Goal: Information Seeking & Learning: Learn about a topic

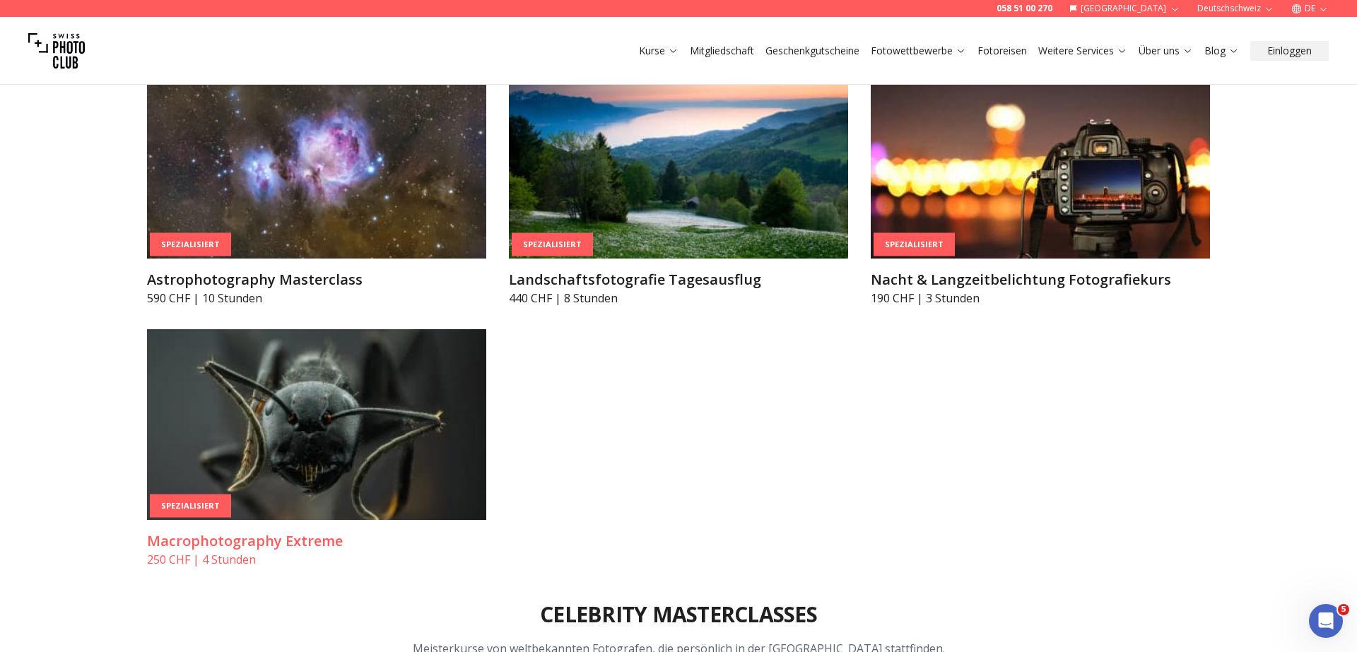
scroll to position [3795, 0]
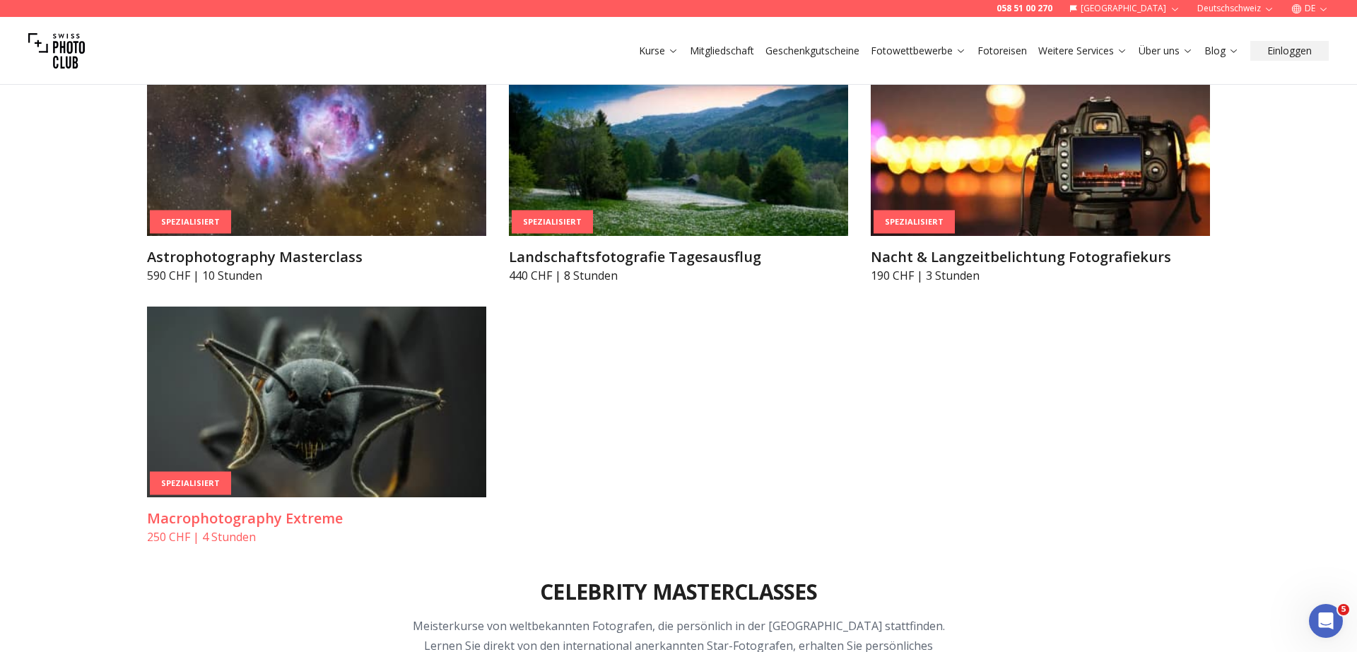
click at [319, 517] on h3 "Macrophotography Extreme" at bounding box center [316, 519] width 339 height 20
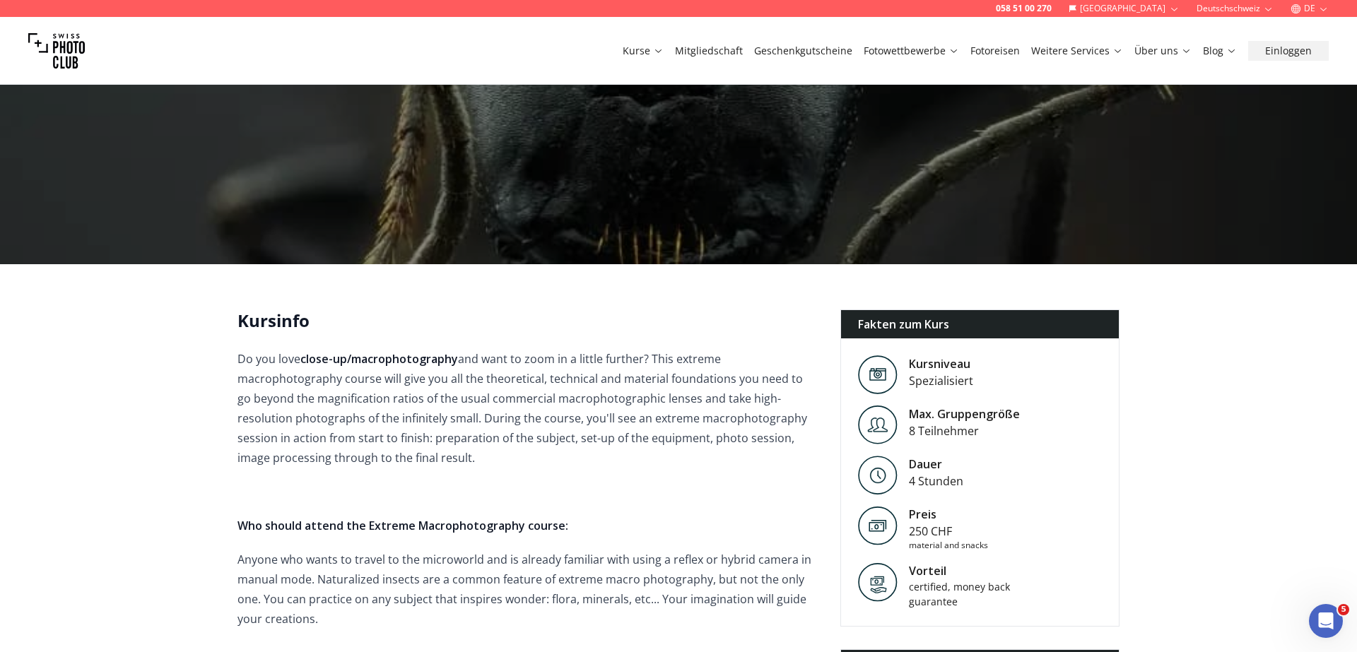
scroll to position [130, 0]
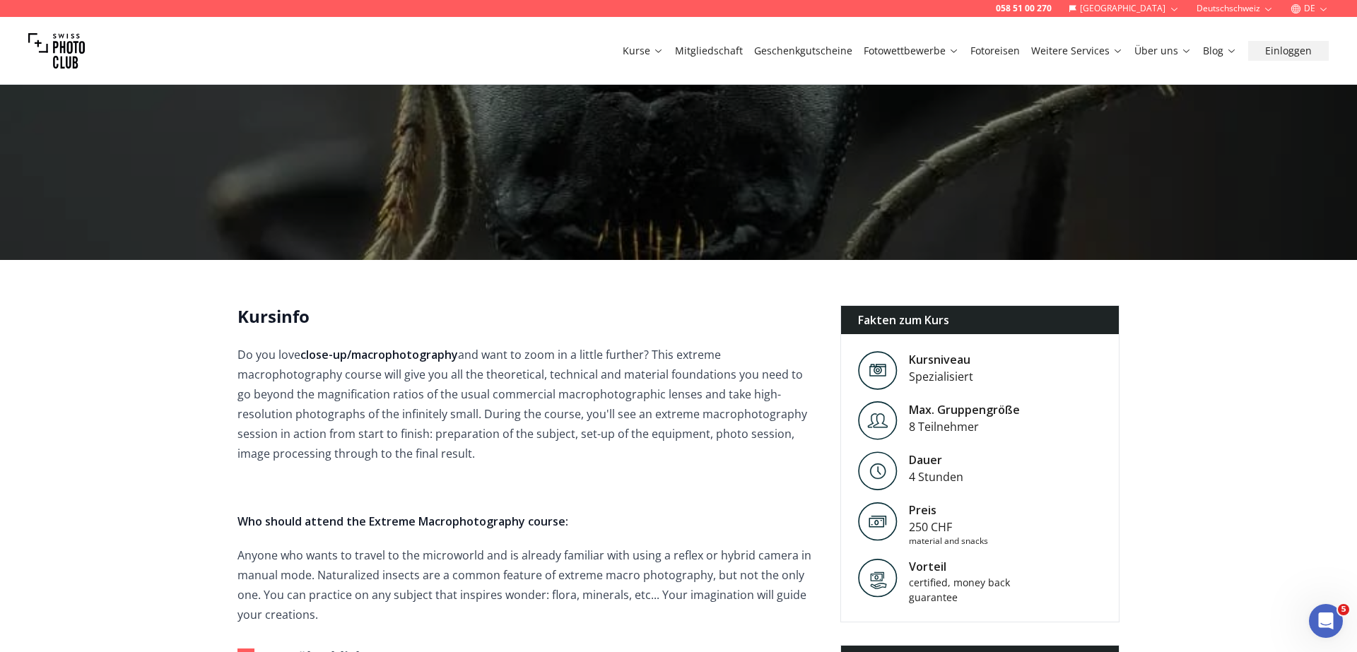
click at [1314, 5] on button "DE" at bounding box center [1309, 8] width 49 height 17
click at [1312, 49] on link "de" at bounding box center [1310, 48] width 29 height 17
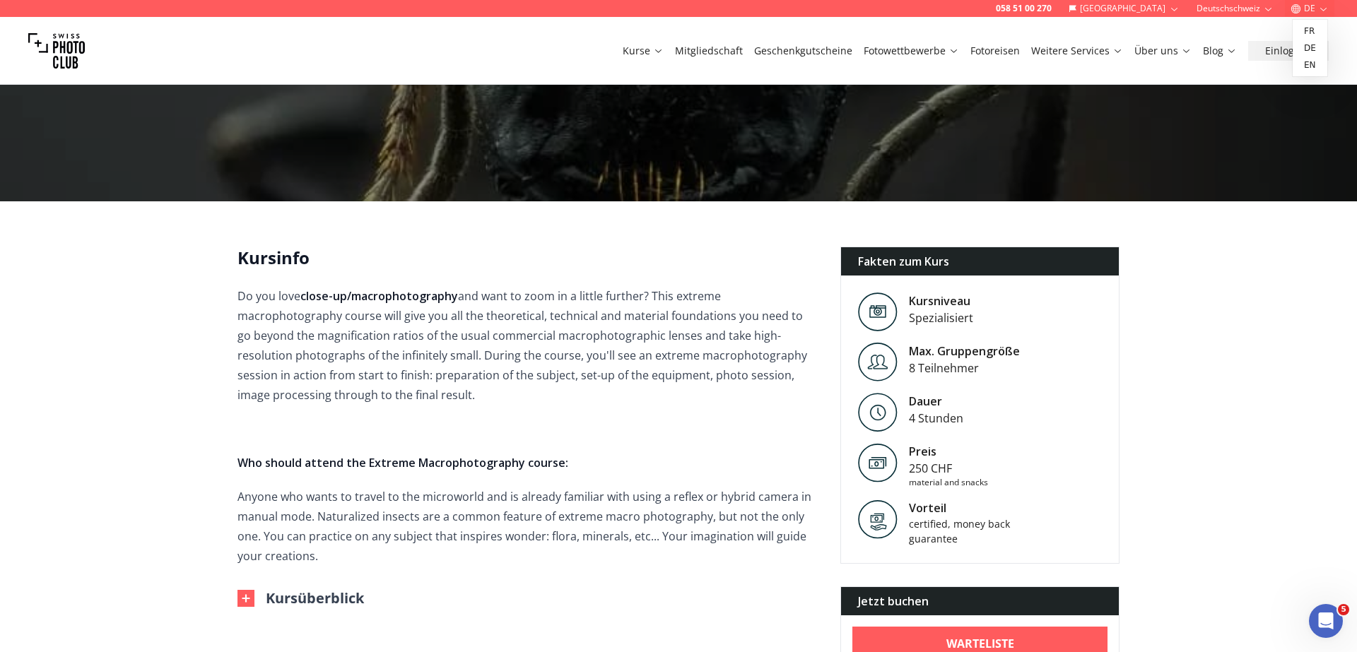
scroll to position [230, 0]
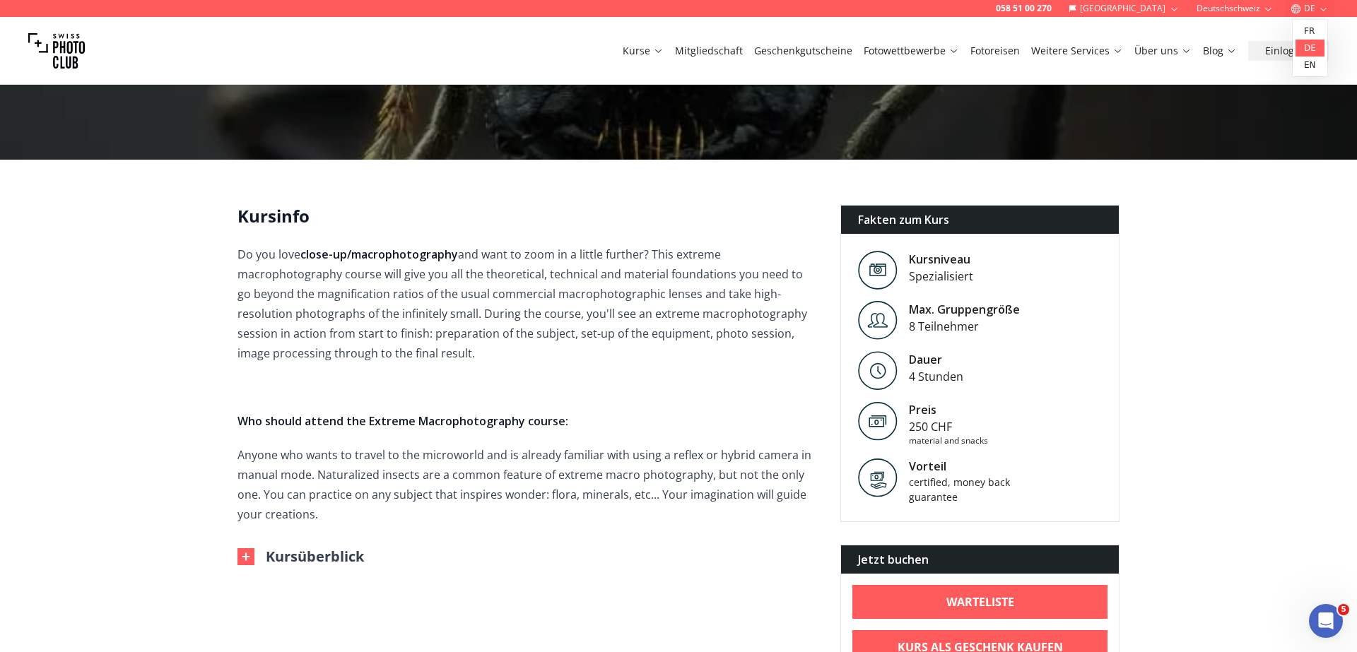
click at [1305, 46] on link "de" at bounding box center [1310, 48] width 29 height 17
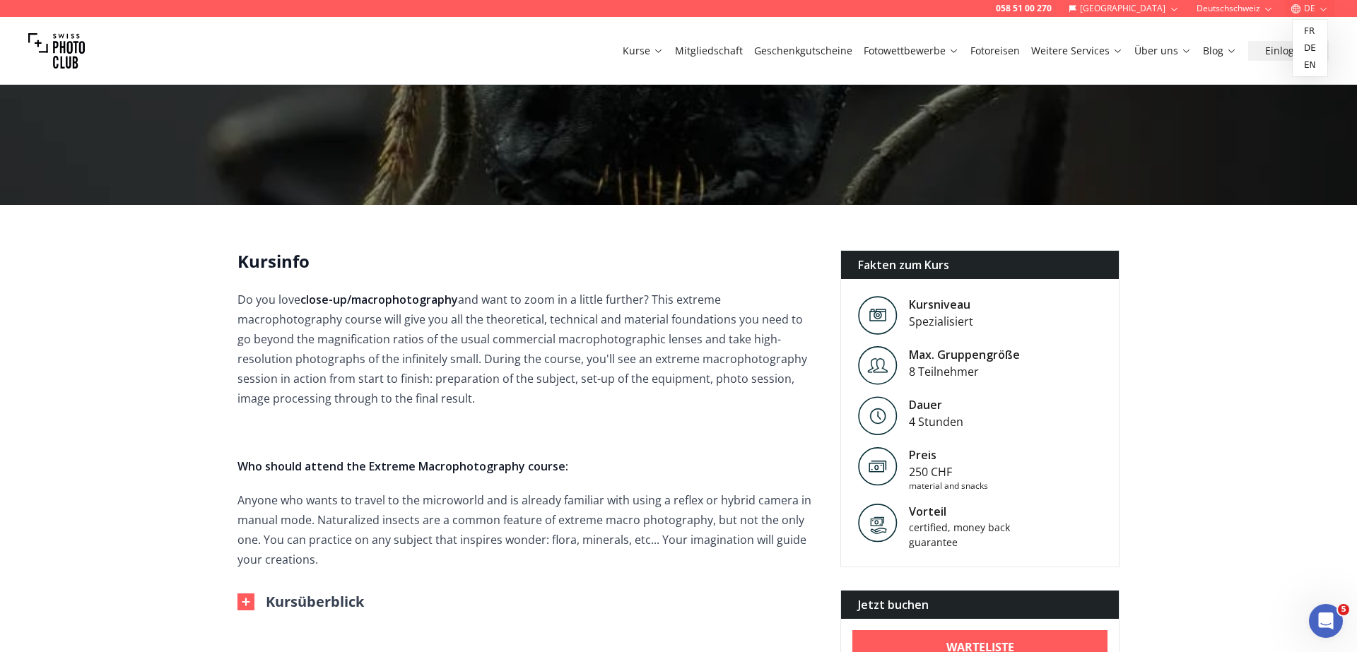
scroll to position [193, 0]
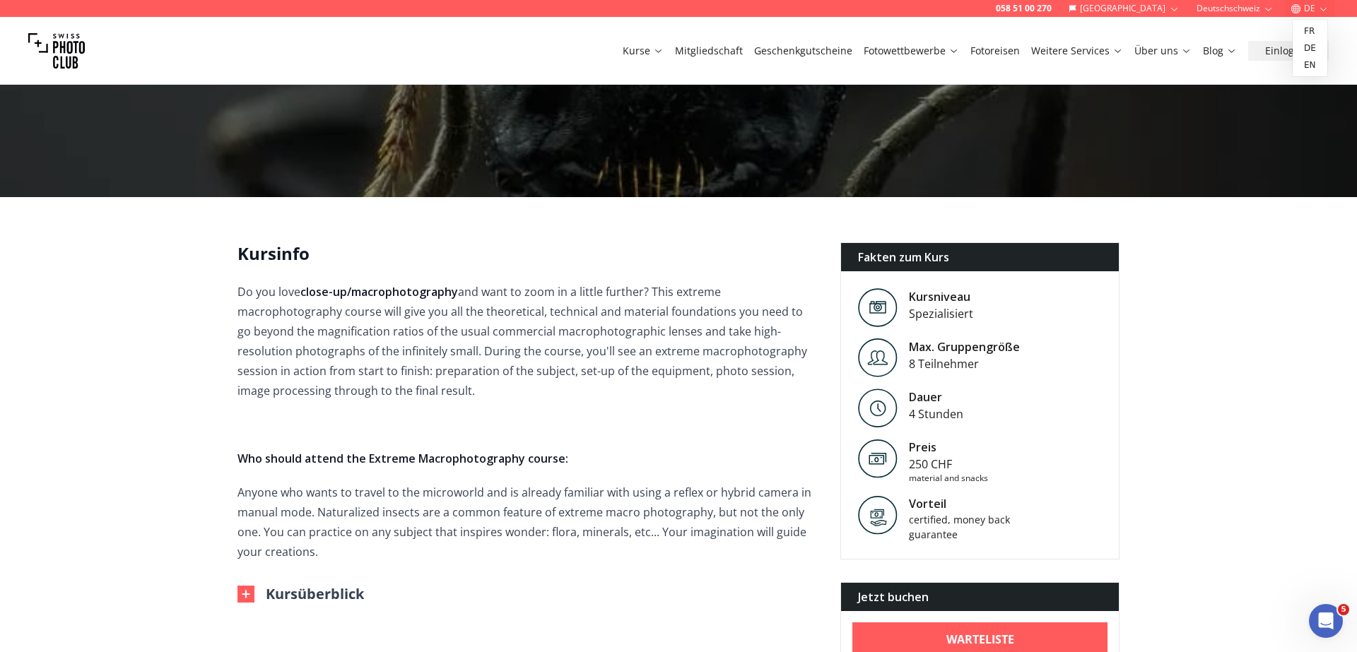
click at [650, 408] on span "Do you love close-up/macrophotography and want to zoom in a little further? Thi…" at bounding box center [527, 422] width 580 height 280
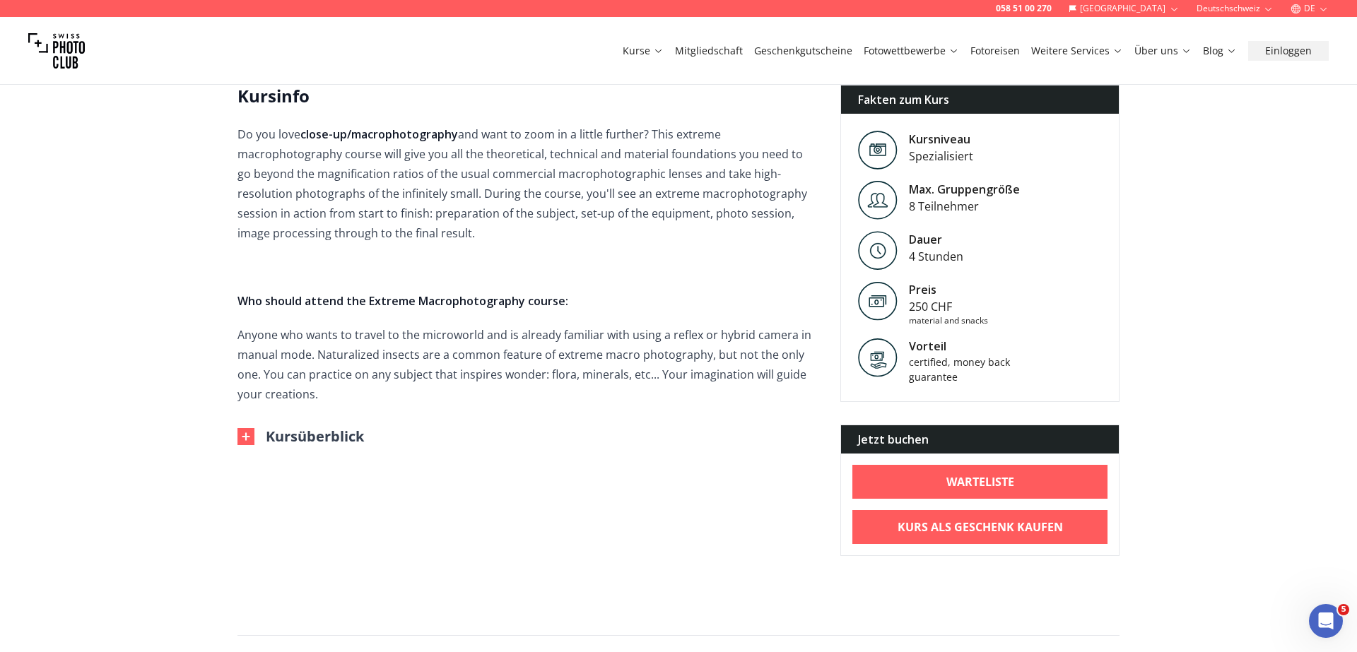
scroll to position [355, 0]
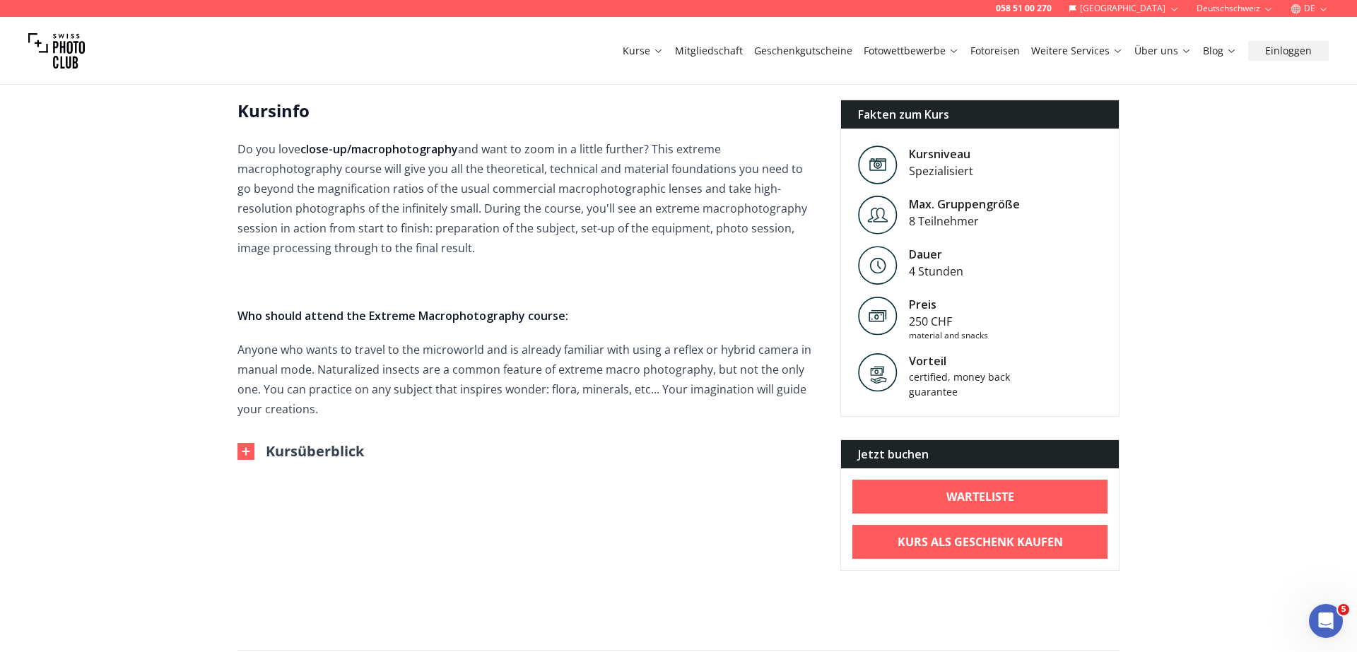
click at [307, 451] on button "Kursüberblick" at bounding box center [300, 452] width 127 height 20
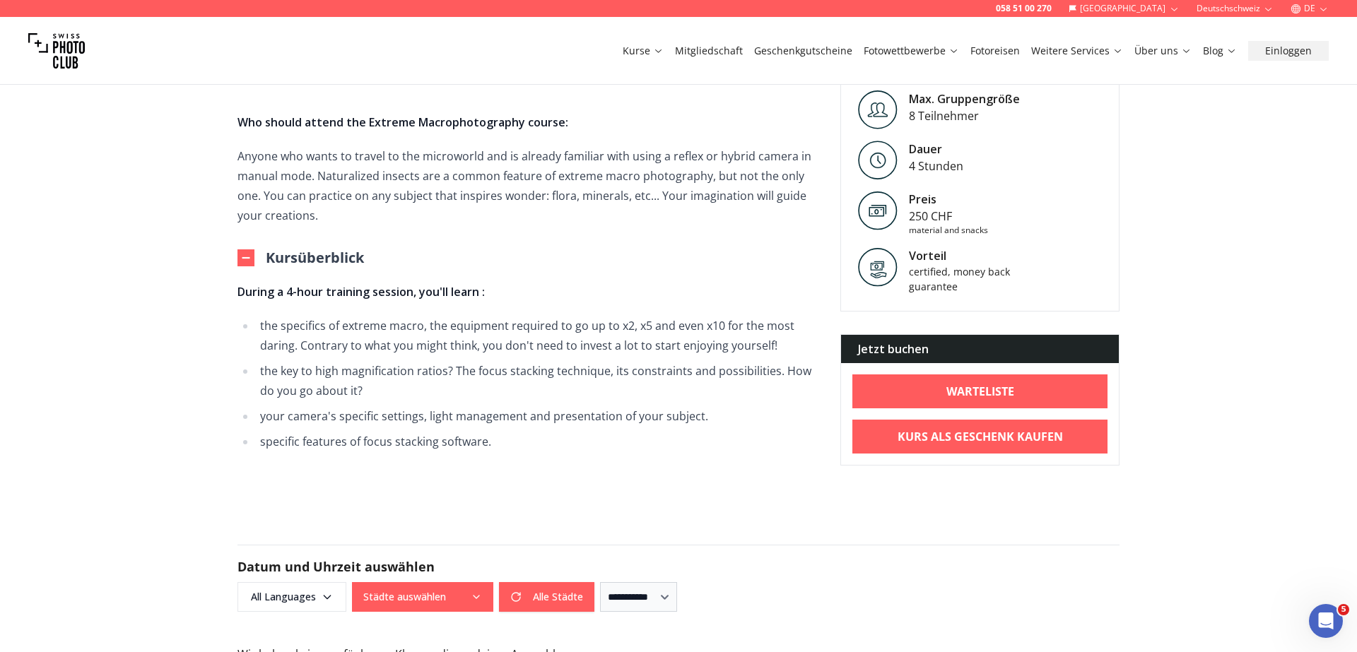
scroll to position [531, 0]
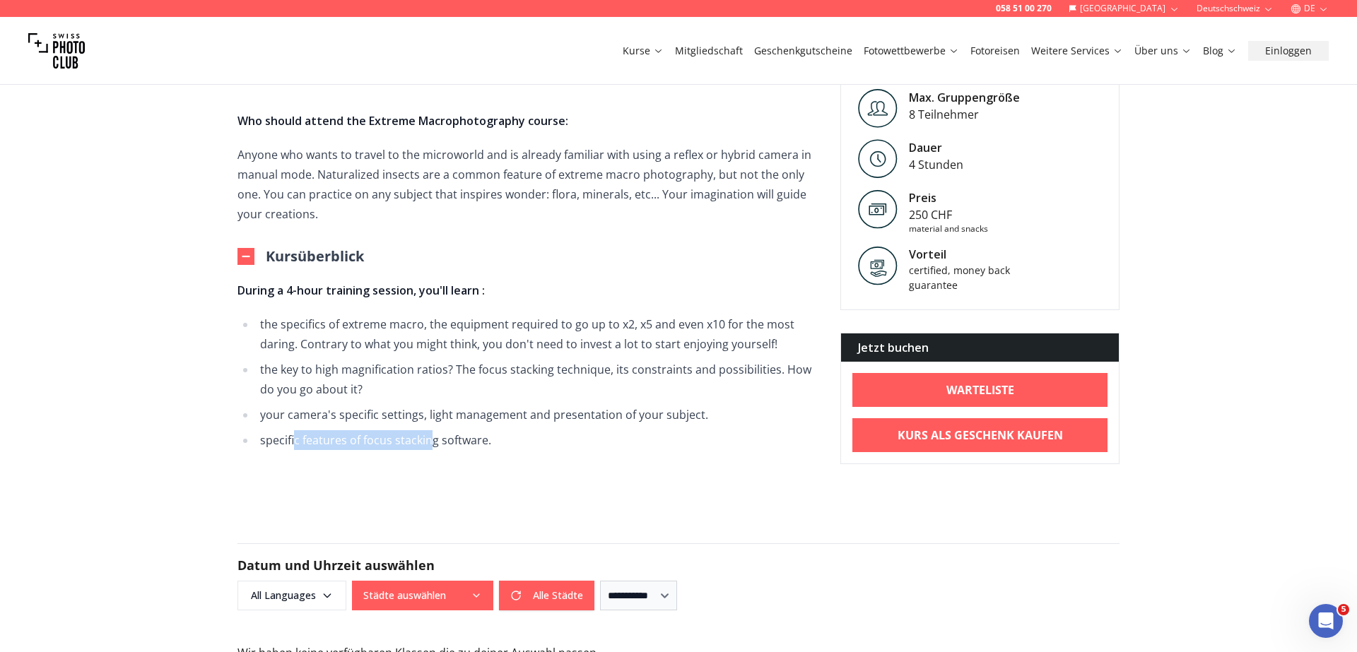
drag, startPoint x: 295, startPoint y: 444, endPoint x: 430, endPoint y: 441, distance: 134.3
click at [430, 441] on li "specific features of focus stacking software." at bounding box center [537, 440] width 562 height 20
click at [436, 440] on li "specific features of focus stacking software." at bounding box center [537, 440] width 562 height 20
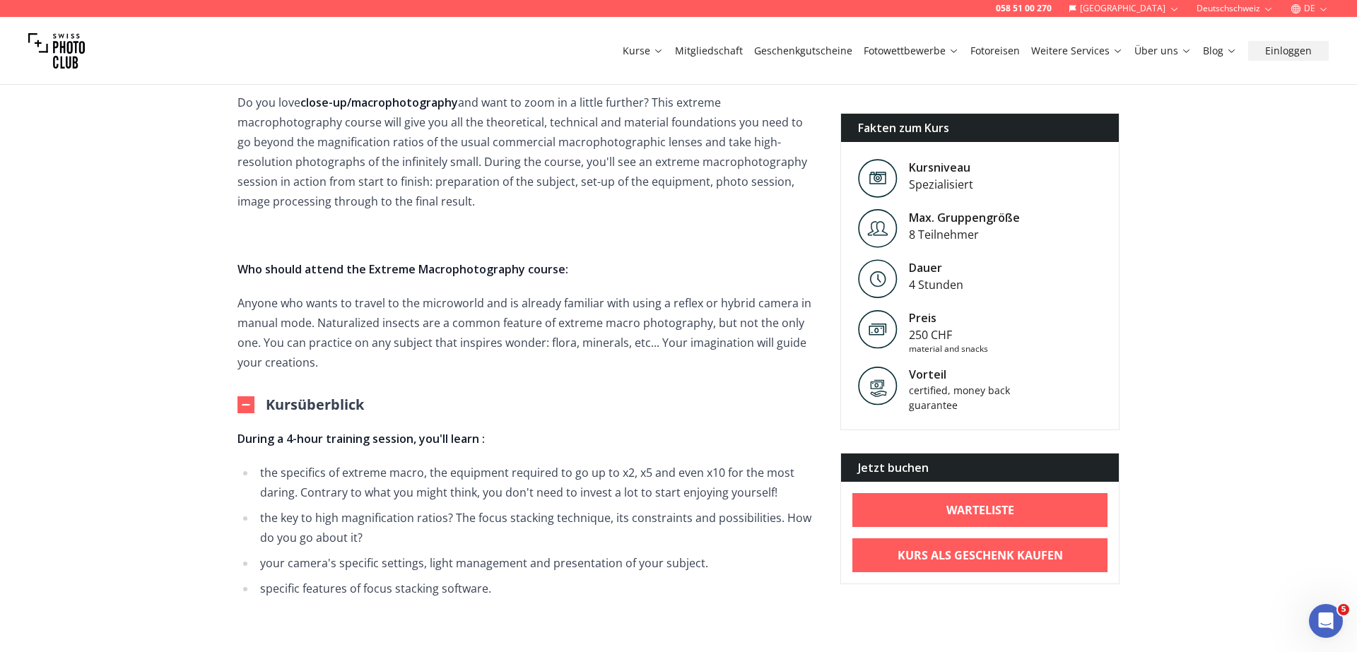
scroll to position [380, 0]
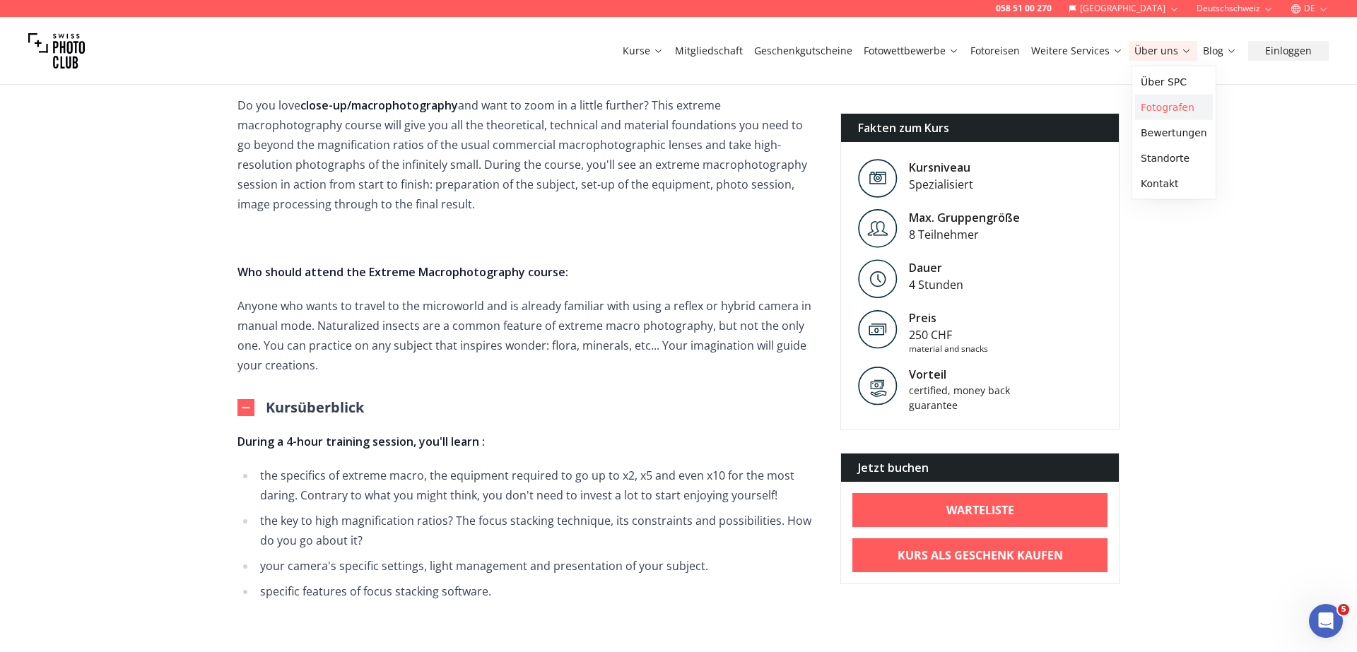
click at [1169, 107] on link "Fotografen" at bounding box center [1174, 107] width 78 height 25
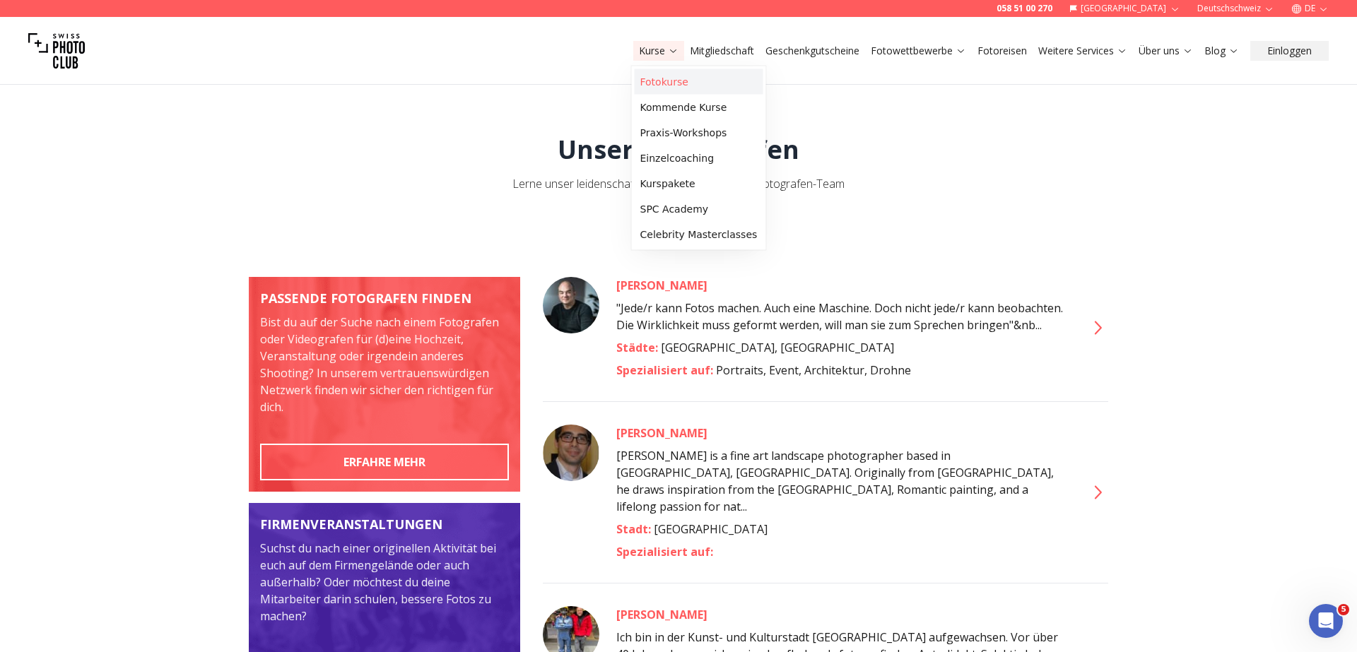
click at [660, 85] on link "Fotokurse" at bounding box center [699, 81] width 129 height 25
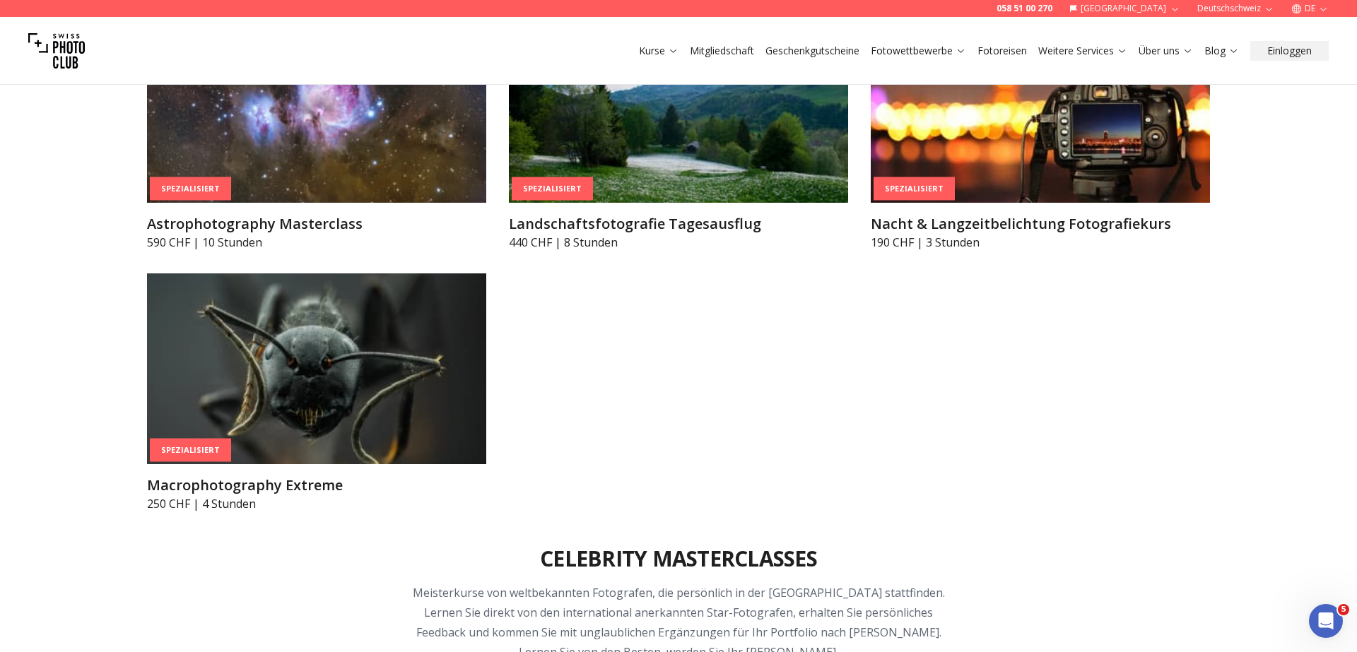
scroll to position [3829, 0]
click at [296, 486] on h3 "Macrophotography Extreme" at bounding box center [316, 485] width 339 height 20
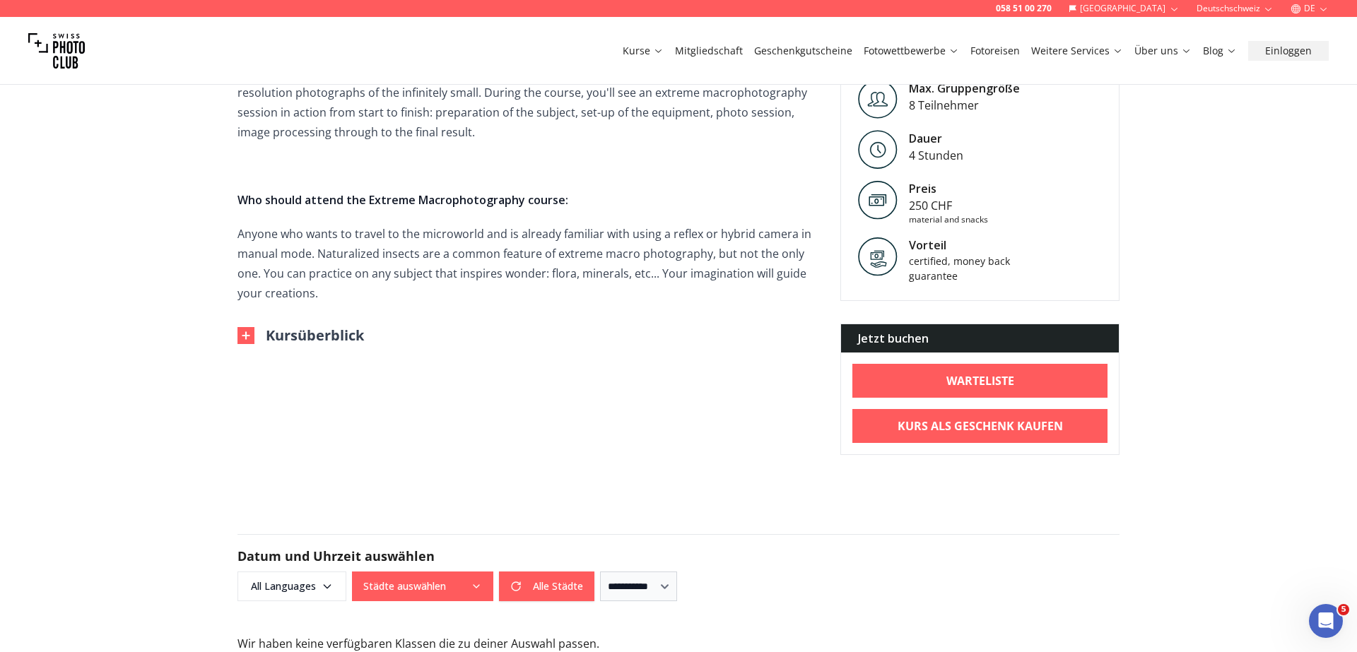
scroll to position [435, 0]
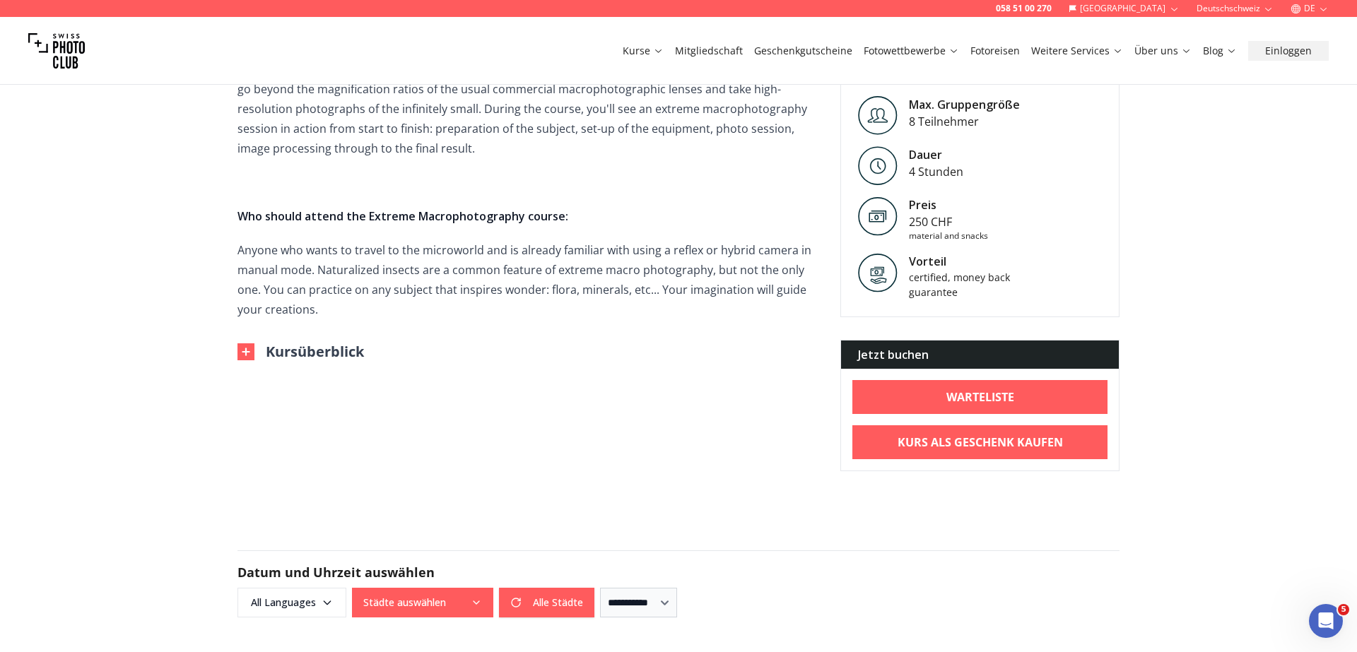
click at [324, 357] on button "Kursüberblick" at bounding box center [300, 352] width 127 height 20
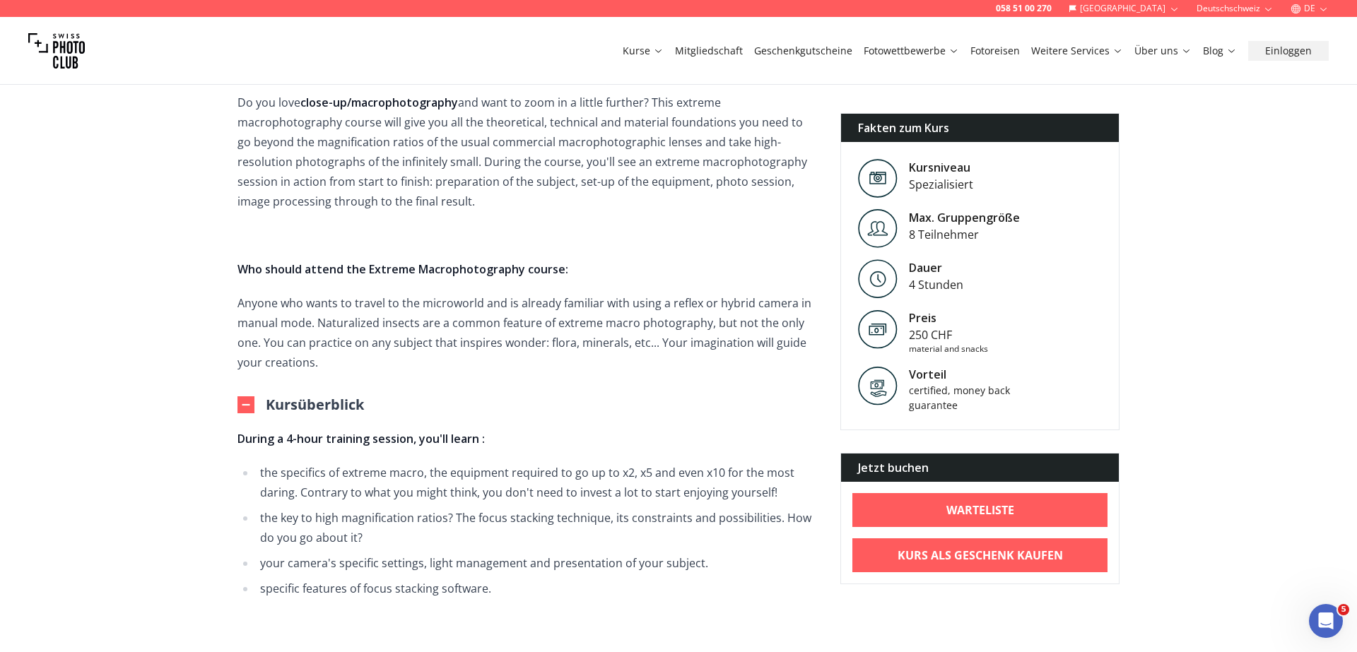
scroll to position [372, 0]
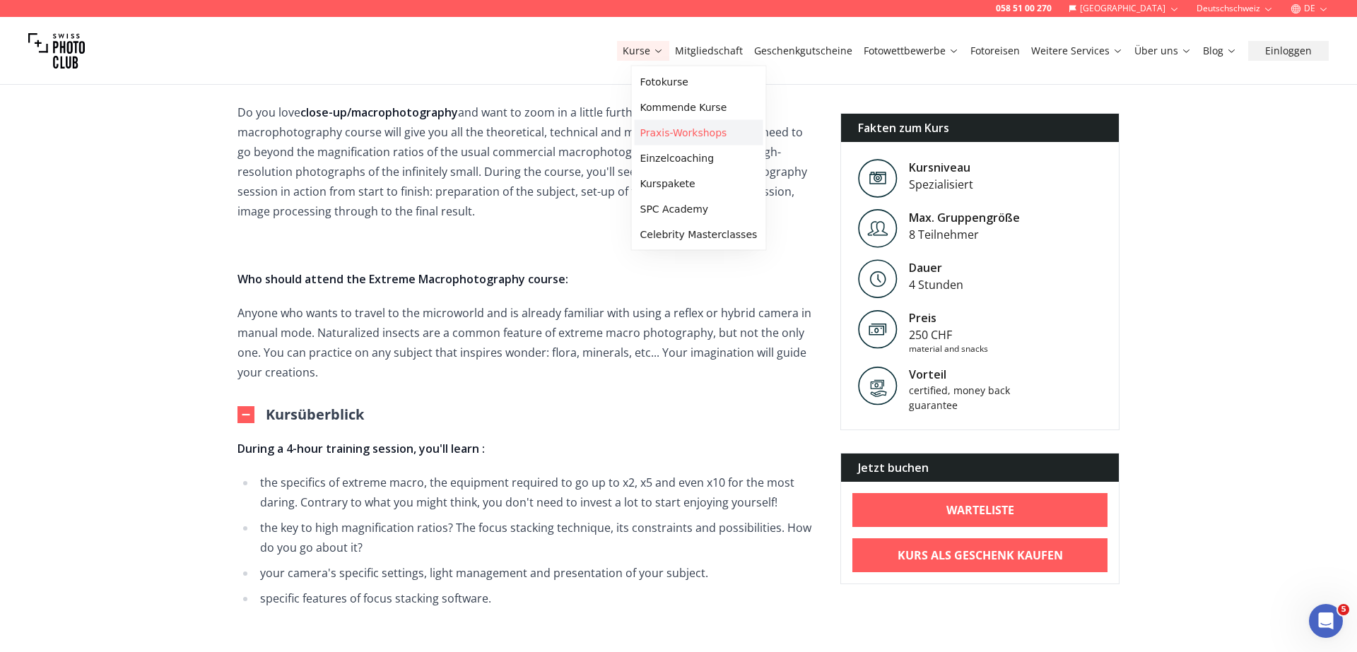
click at [698, 134] on link "Praxis-Workshops" at bounding box center [699, 132] width 129 height 25
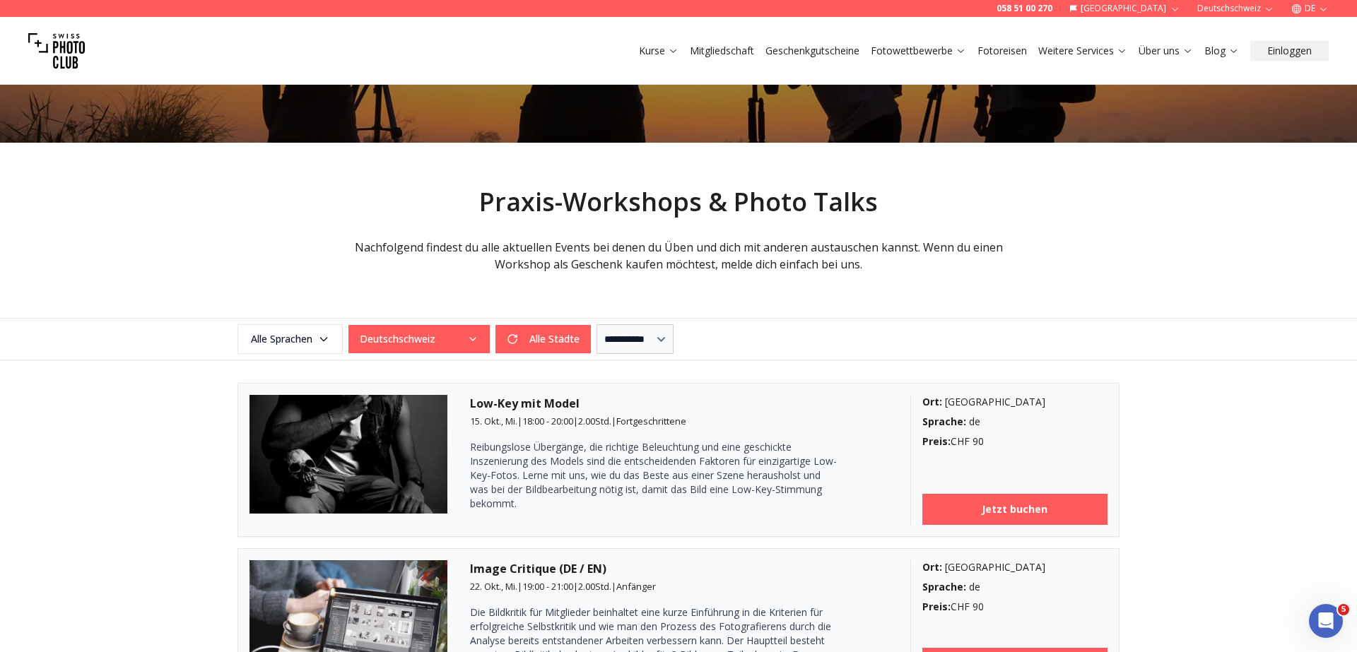
scroll to position [133, 0]
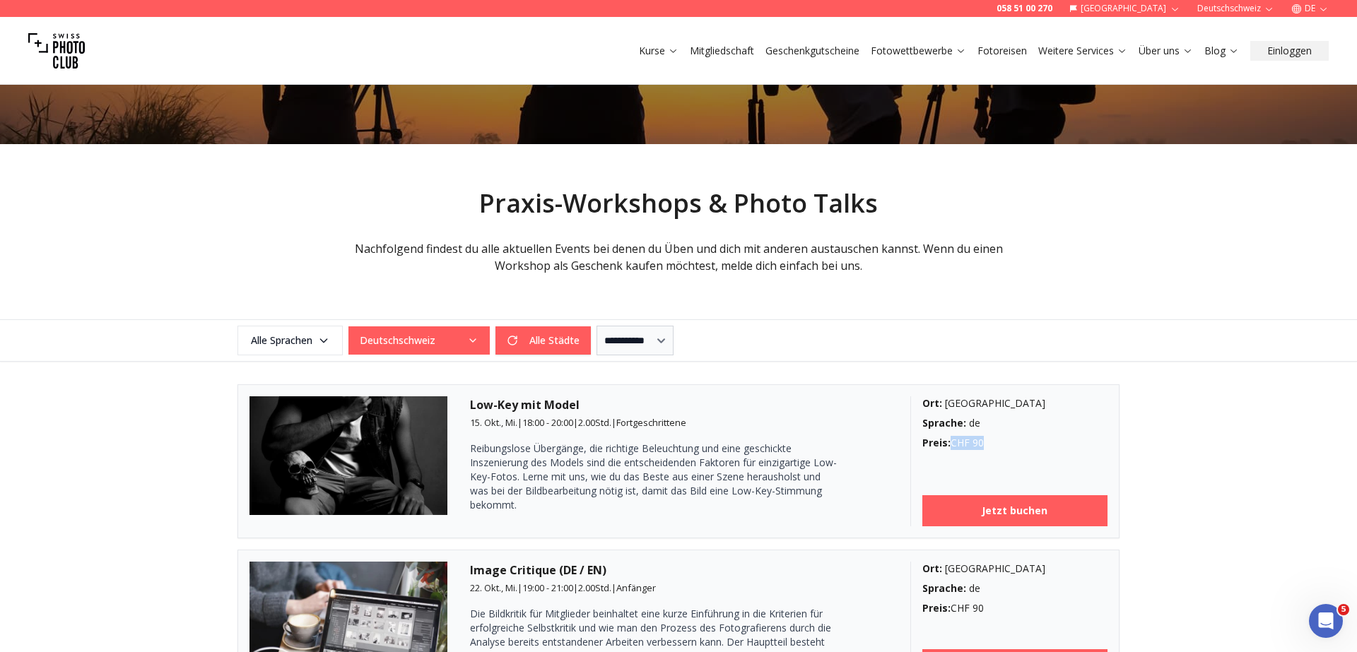
drag, startPoint x: 984, startPoint y: 443, endPoint x: 951, endPoint y: 441, distance: 32.6
click at [951, 441] on div "Preis : CHF 90" at bounding box center [1015, 443] width 186 height 14
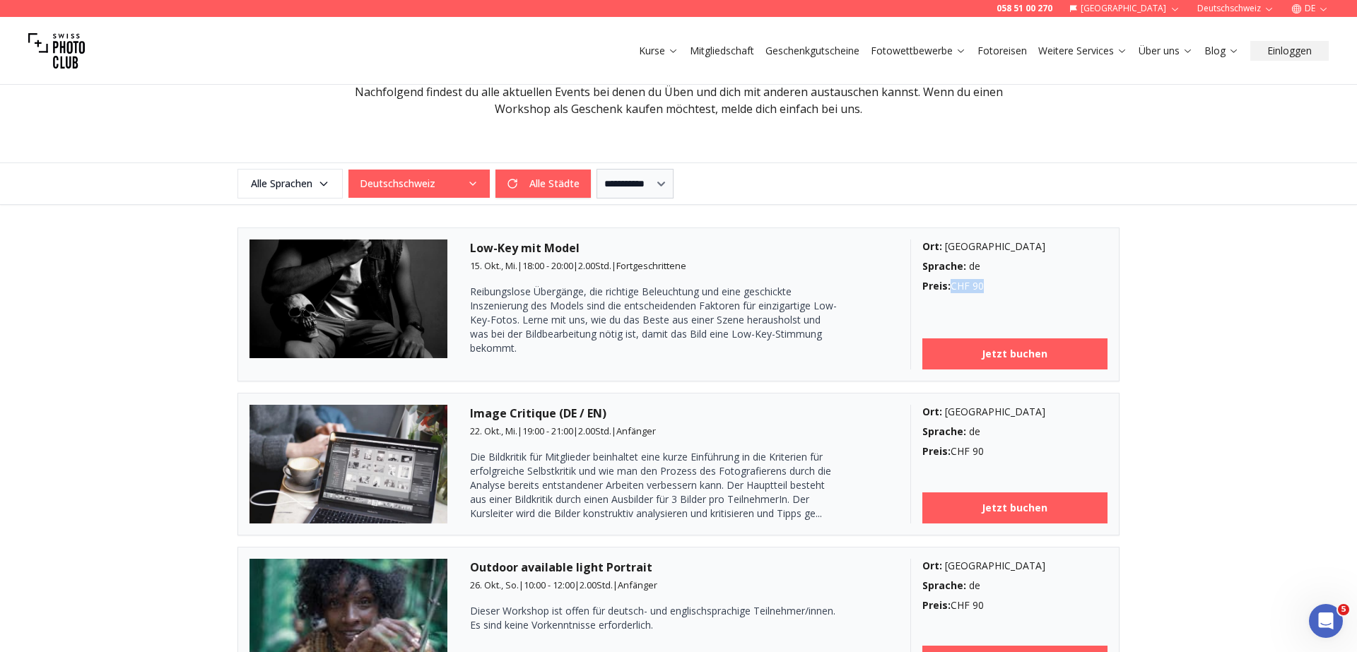
scroll to position [288, 0]
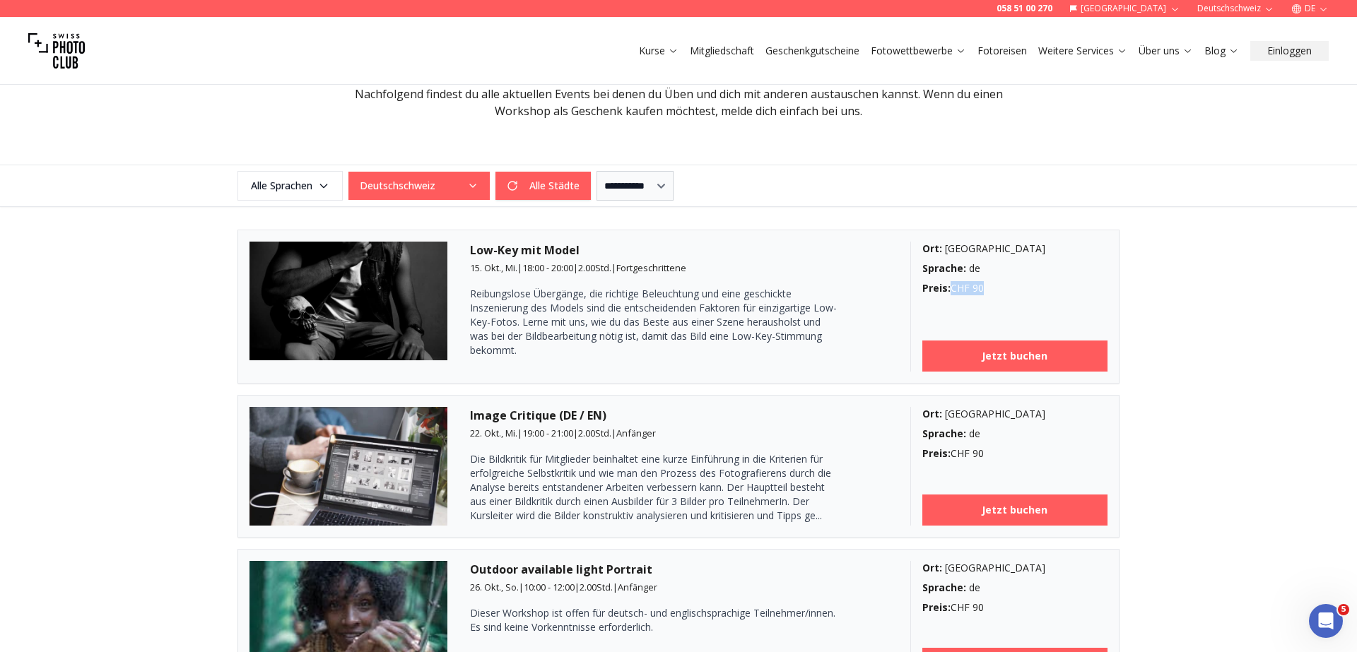
click at [980, 285] on span "90" at bounding box center [978, 287] width 11 height 13
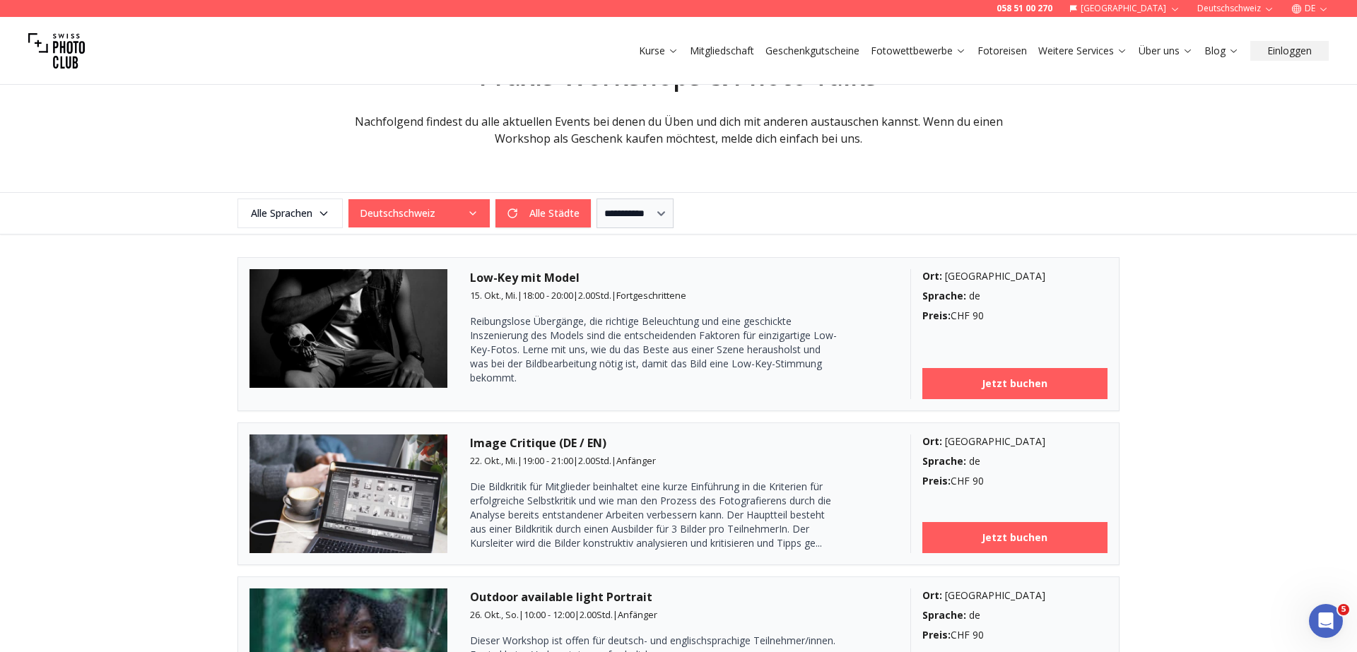
scroll to position [257, 0]
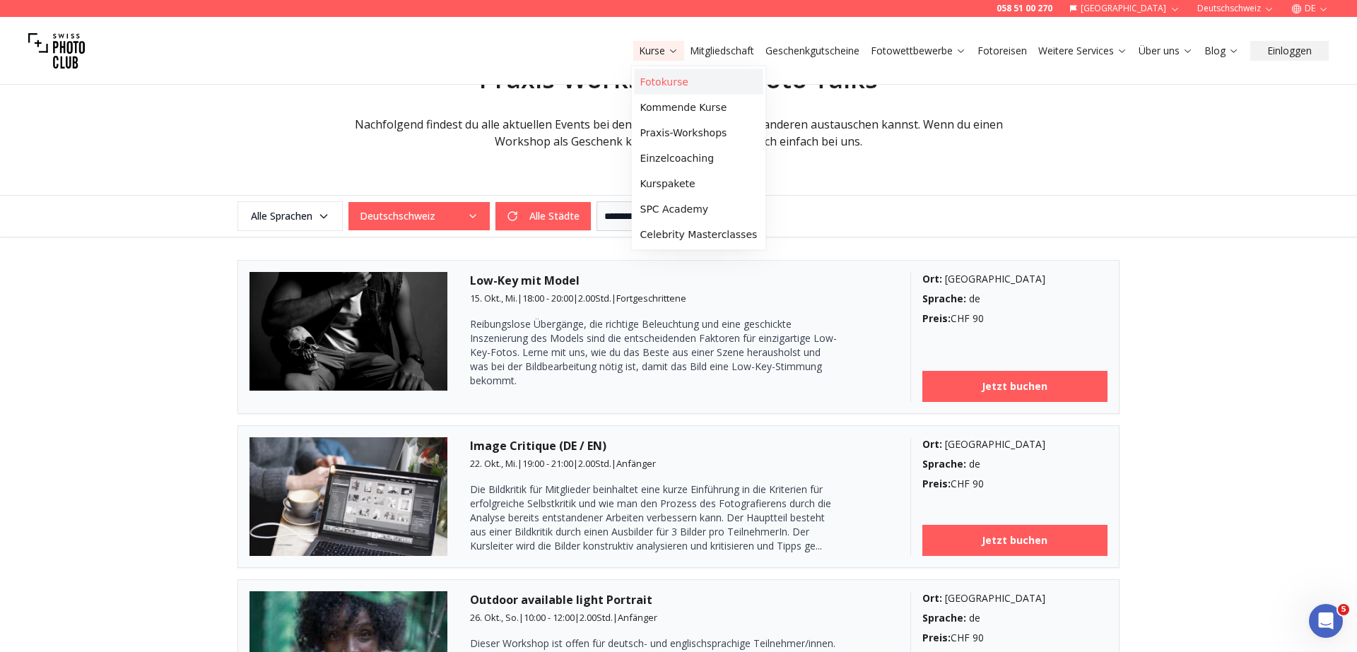
click at [661, 82] on link "Fotokurse" at bounding box center [699, 81] width 129 height 25
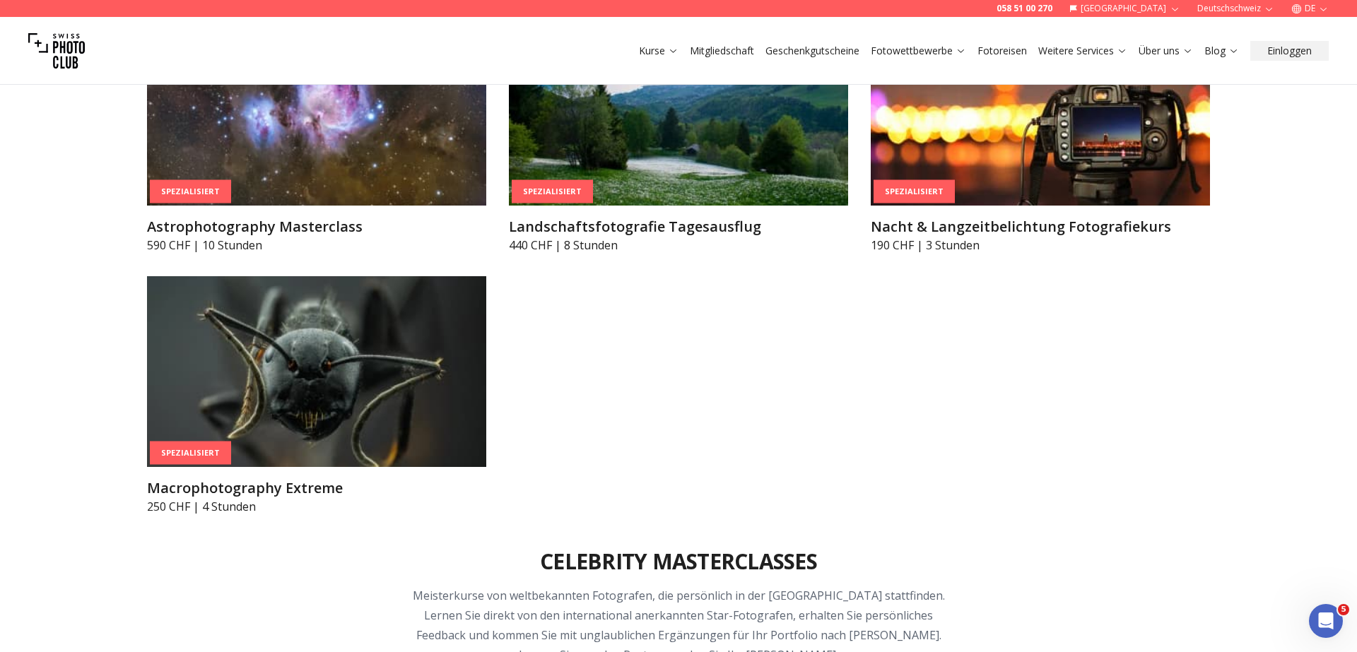
scroll to position [3828, 0]
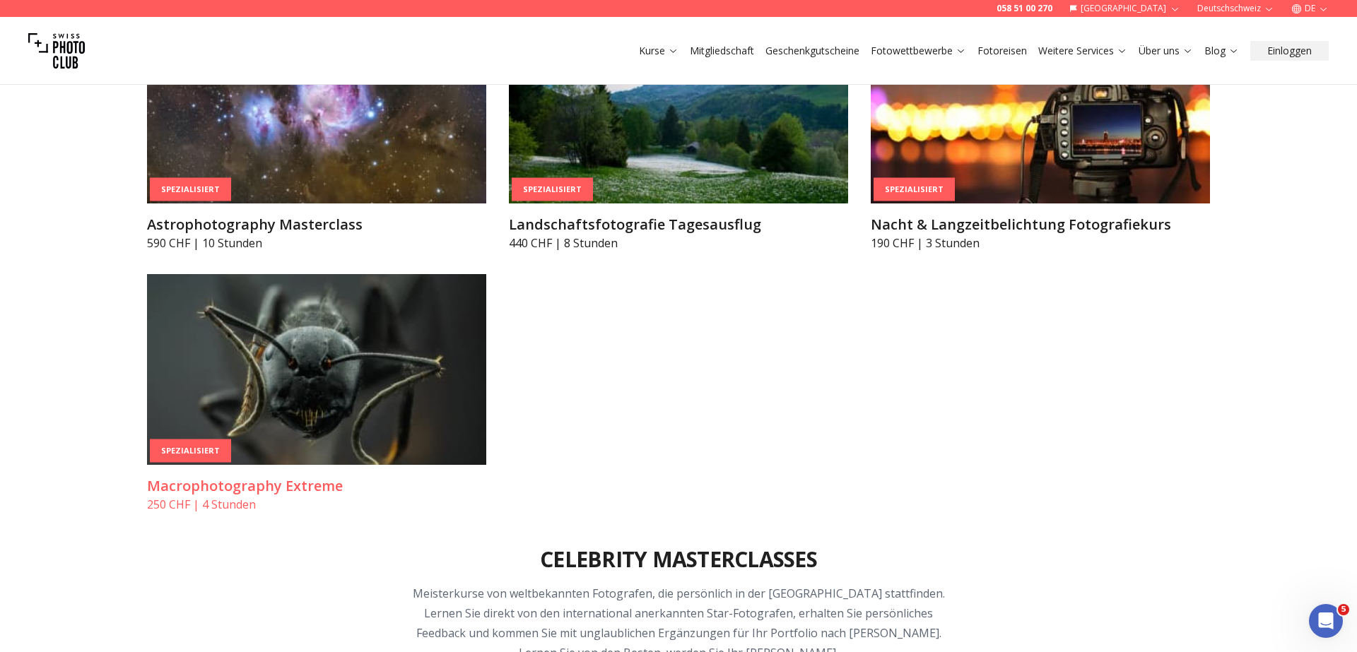
click at [294, 481] on h3 "Macrophotography Extreme" at bounding box center [316, 486] width 339 height 20
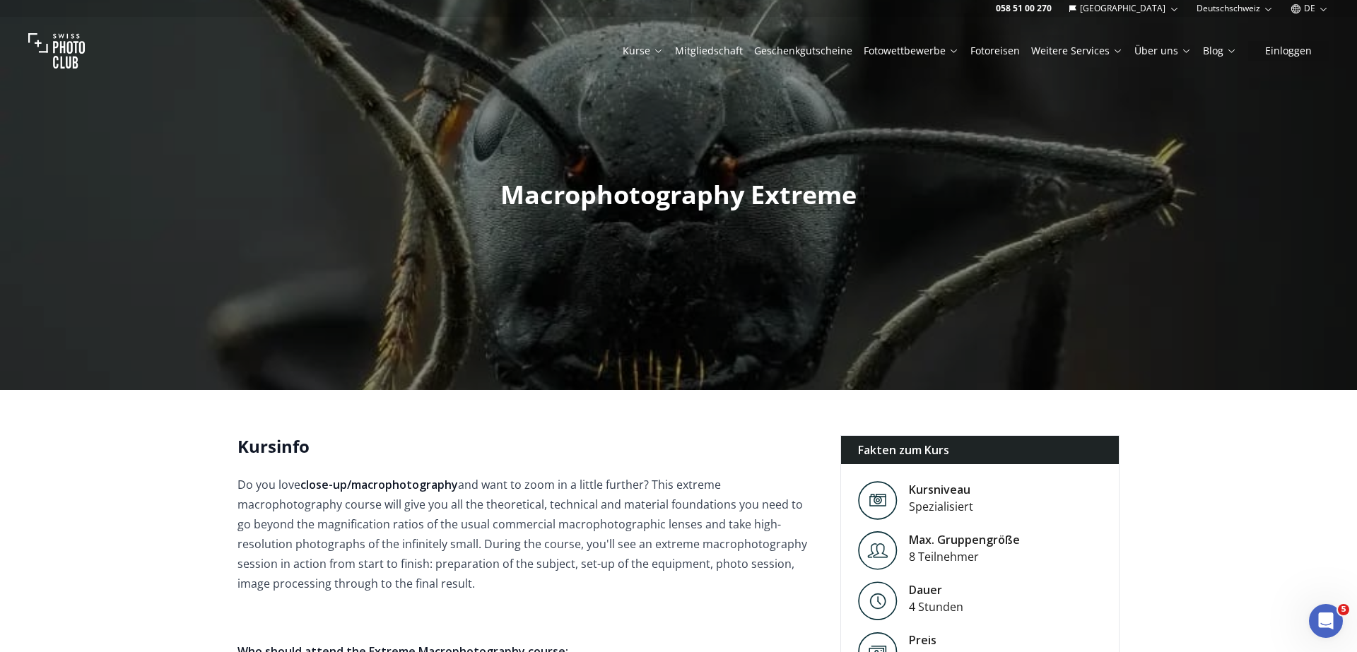
click at [637, 194] on span "Macrophotography Extreme" at bounding box center [678, 194] width 356 height 35
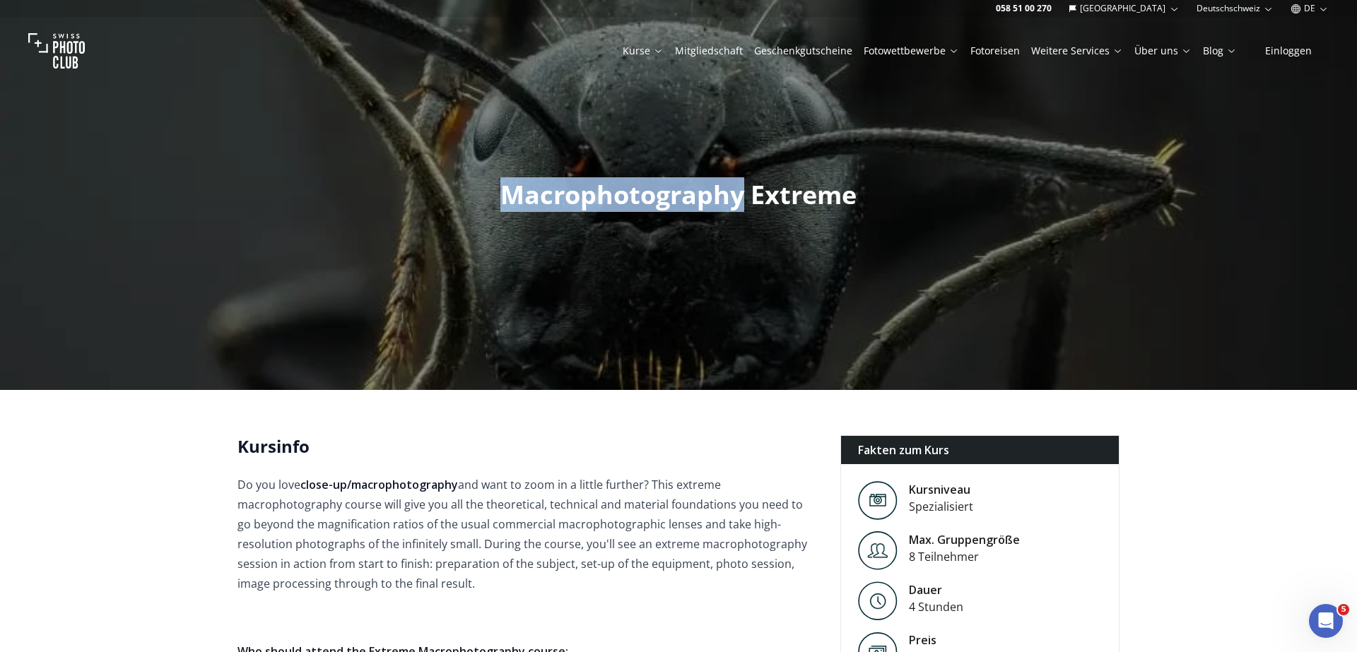
click at [637, 194] on span "Macrophotography Extreme" at bounding box center [678, 194] width 356 height 35
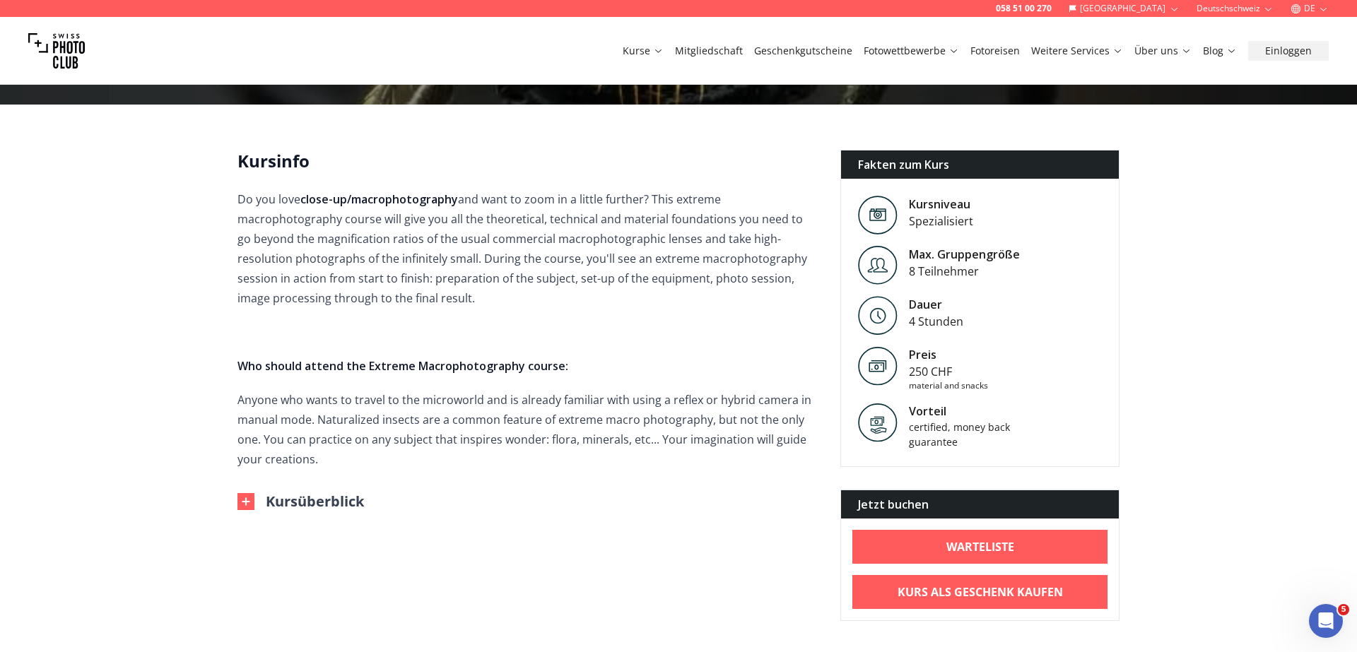
scroll to position [313, 0]
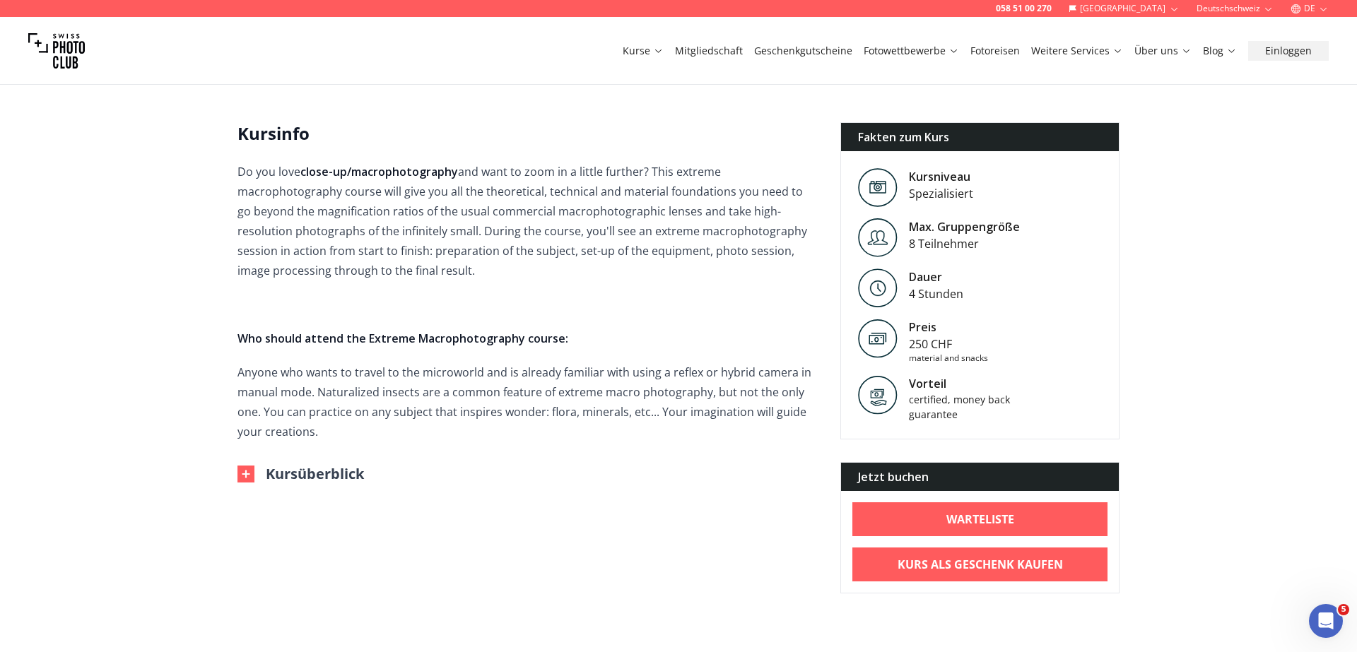
click at [311, 471] on button "Kursüberblick" at bounding box center [300, 474] width 127 height 20
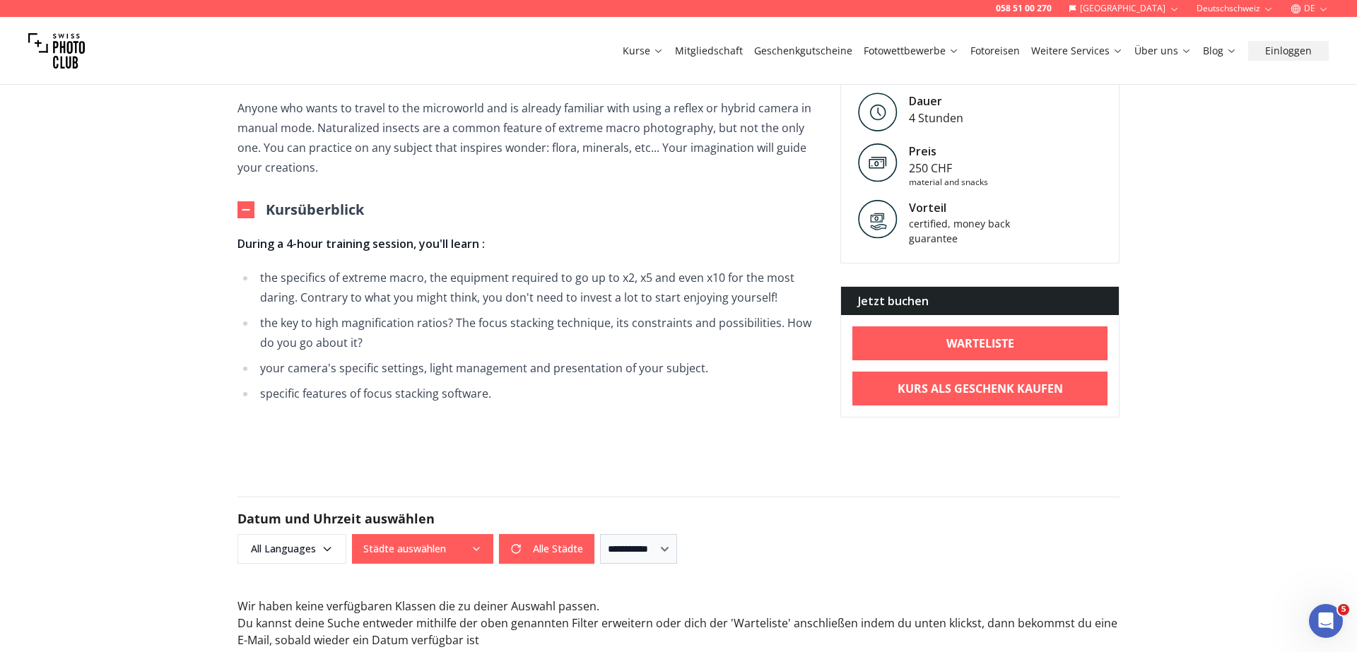
scroll to position [579, 0]
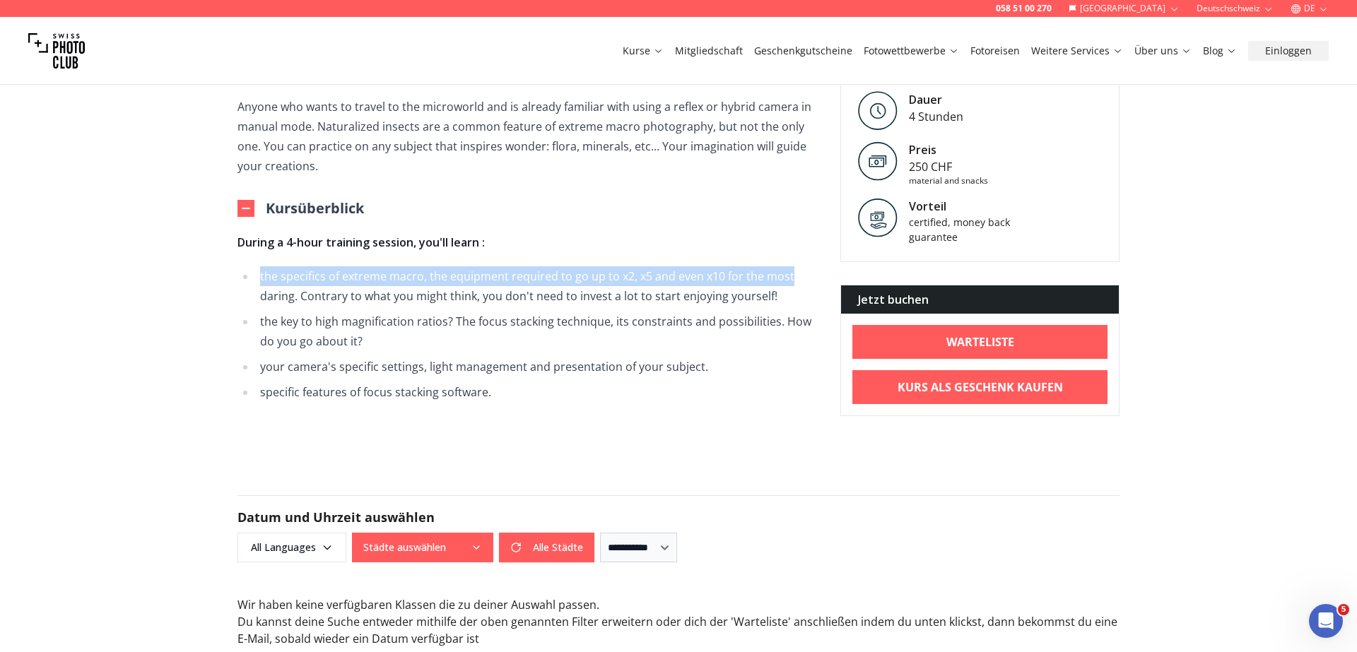
drag, startPoint x: 792, startPoint y: 279, endPoint x: 262, endPoint y: 277, distance: 530.8
click at [262, 277] on li "the specifics of extreme macro, the equipment required to go up to x2, x5 and e…" at bounding box center [537, 286] width 562 height 40
click at [269, 276] on li "the specifics of extreme macro, the equipment required to go up to x2, x5 and e…" at bounding box center [537, 286] width 562 height 40
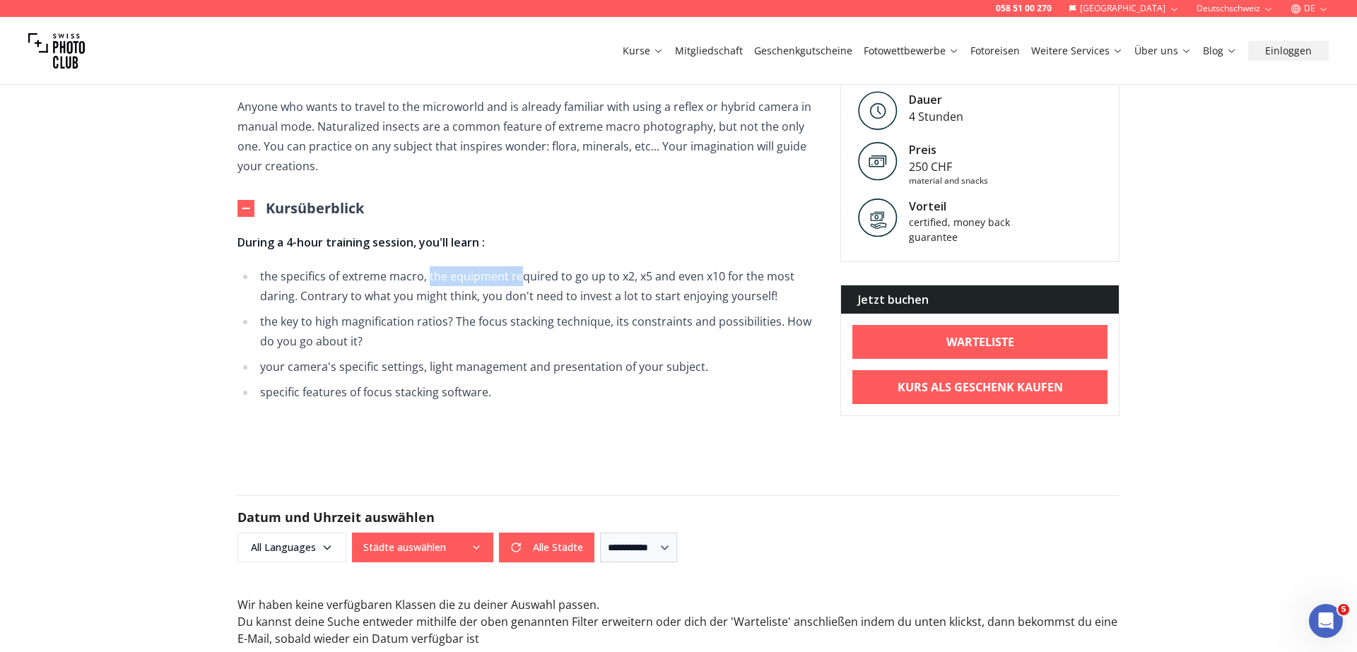
drag, startPoint x: 428, startPoint y: 278, endPoint x: 522, endPoint y: 276, distance: 94.7
click at [522, 276] on li "the specifics of extreme macro, the equipment required to go up to x2, x5 and e…" at bounding box center [537, 286] width 562 height 40
click at [693, 279] on li "the specifics of extreme macro, the equipment required to go up to x2, x5 and e…" at bounding box center [537, 286] width 562 height 40
drag, startPoint x: 789, startPoint y: 278, endPoint x: 616, endPoint y: 281, distance: 173.9
click at [616, 281] on li "the specifics of extreme macro, the equipment required to go up to x2, x5 and e…" at bounding box center [537, 286] width 562 height 40
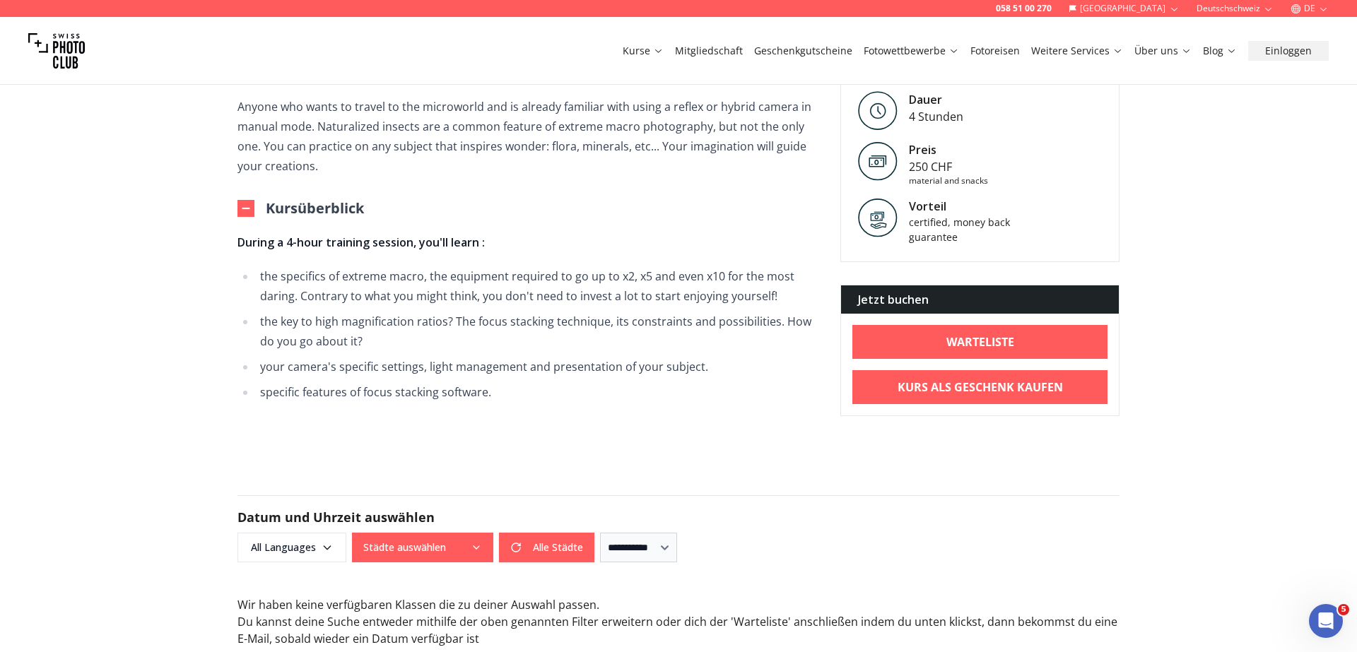
click at [615, 280] on li "the specifics of extreme macro, the equipment required to go up to x2, x5 and e…" at bounding box center [537, 286] width 562 height 40
drag, startPoint x: 618, startPoint y: 278, endPoint x: 809, endPoint y: 277, distance: 191.5
click at [809, 277] on li "the specifics of extreme macro, the equipment required to go up to x2, x5 and e…" at bounding box center [537, 286] width 562 height 40
click at [671, 307] on ul "the specifics of extreme macro, the equipment required to go up to x2, x5 and e…" at bounding box center [527, 334] width 580 height 136
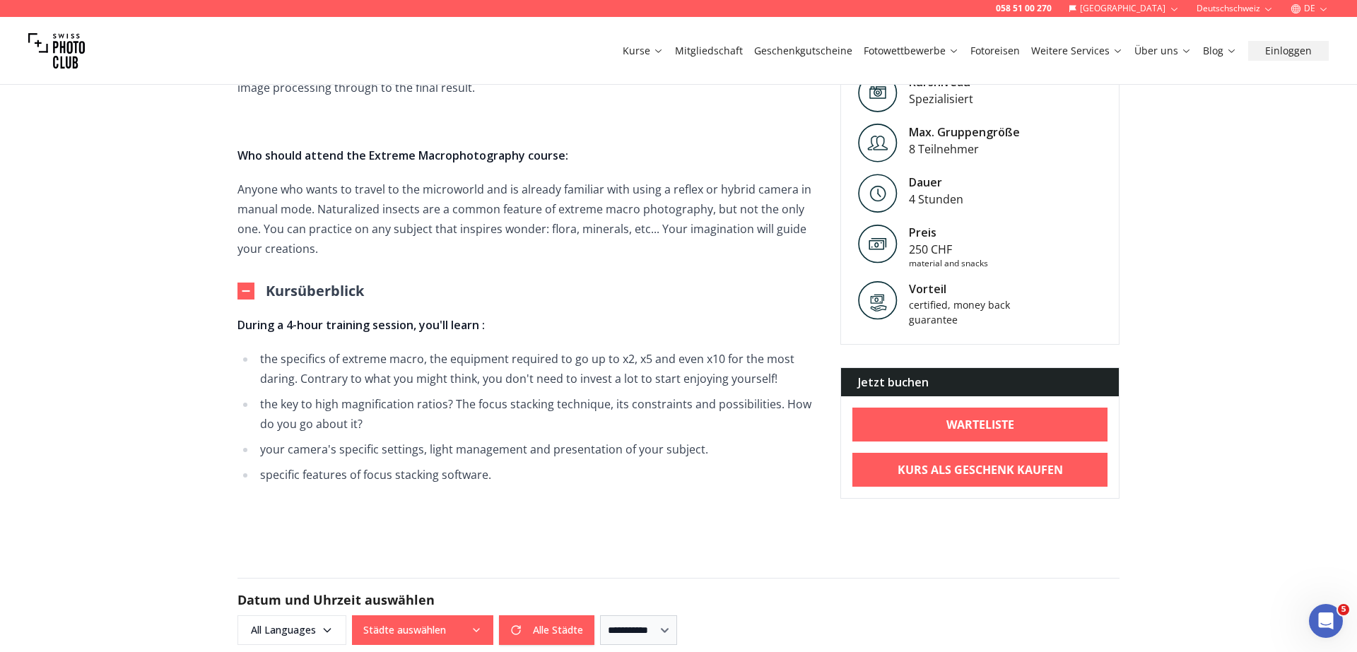
scroll to position [493, 0]
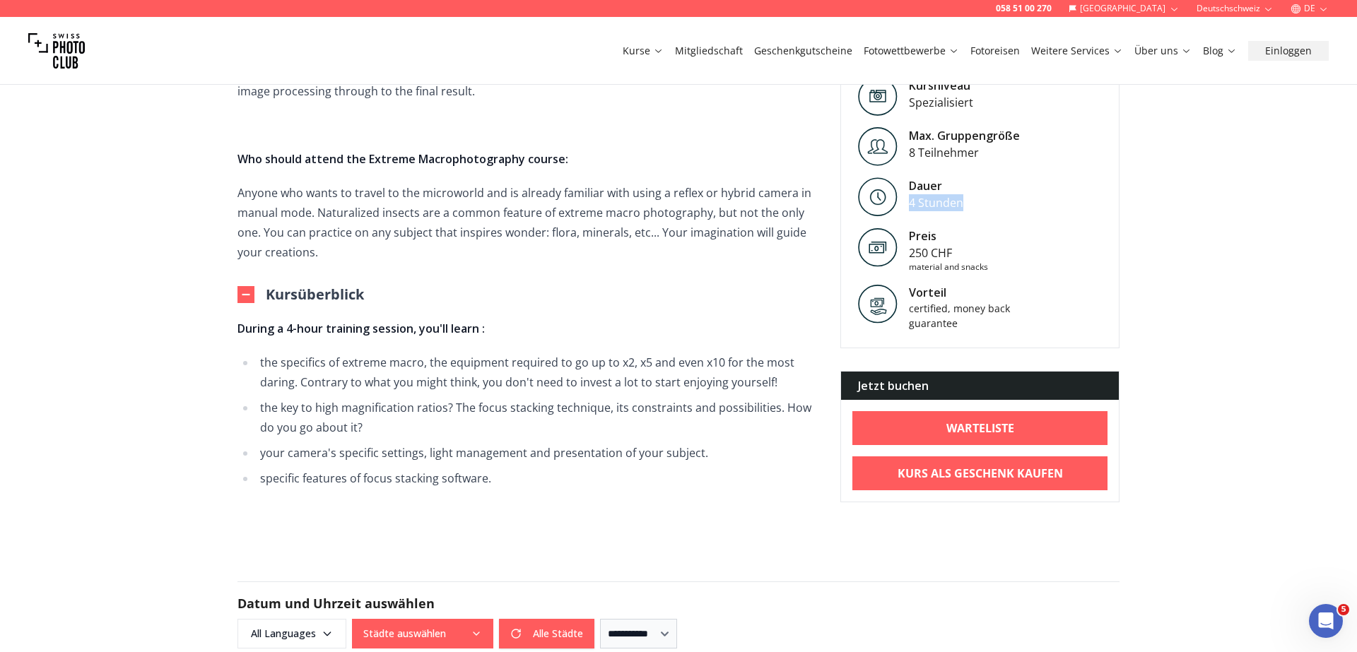
drag, startPoint x: 909, startPoint y: 204, endPoint x: 974, endPoint y: 203, distance: 65.0
click at [974, 203] on div "[PERSON_NAME] 4 Stunden" at bounding box center [980, 197] width 278 height 50
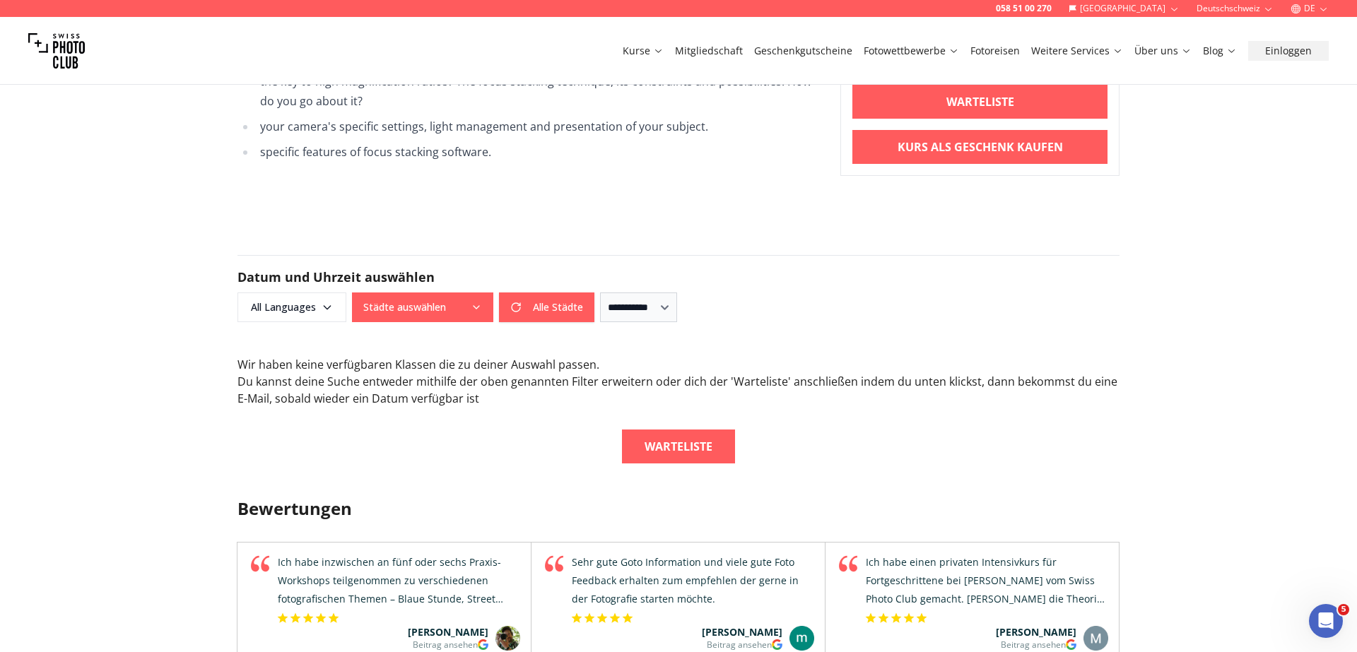
scroll to position [820, 0]
click at [1165, 110] on link "Fotografen" at bounding box center [1174, 107] width 78 height 25
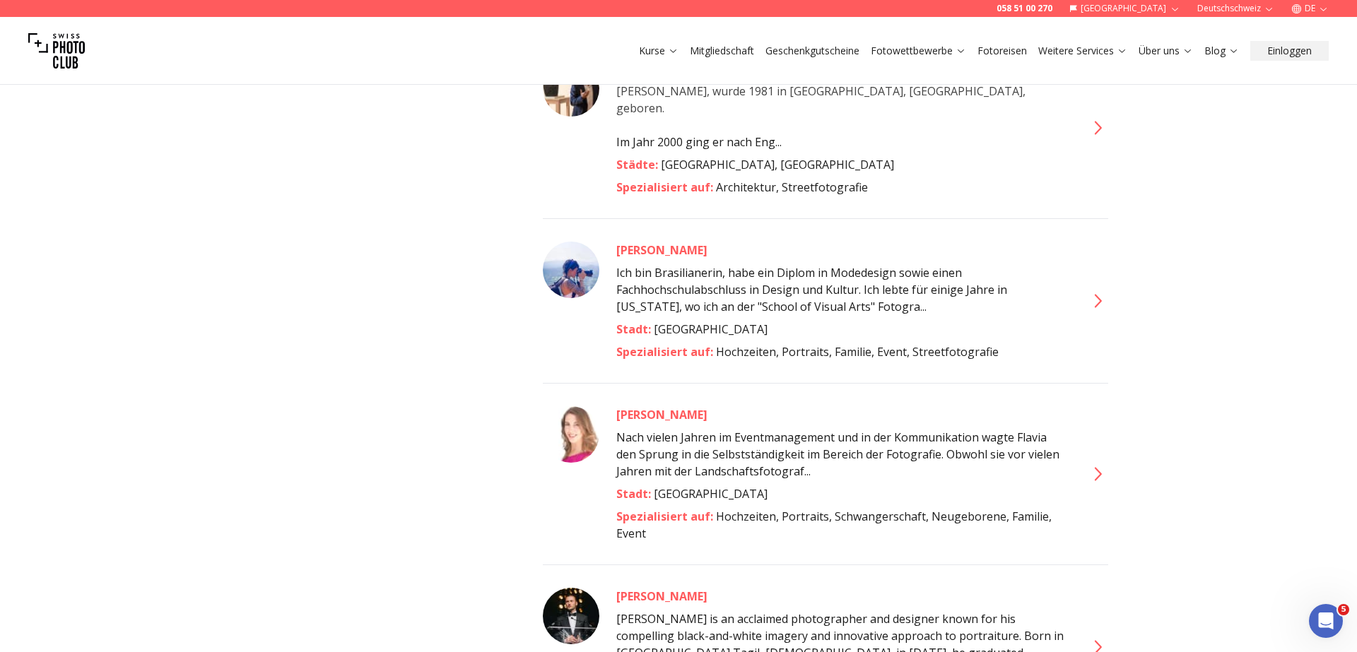
scroll to position [1570, 0]
click at [1093, 288] on icon at bounding box center [1097, 299] width 23 height 23
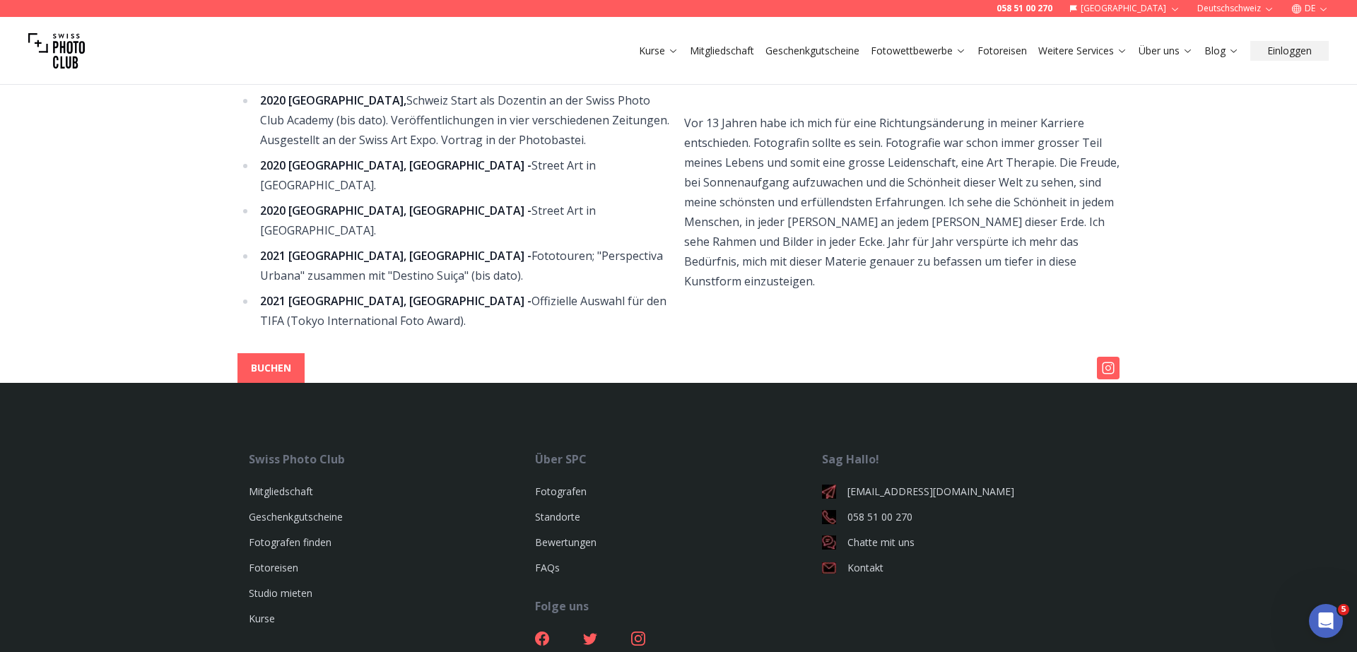
scroll to position [576, 0]
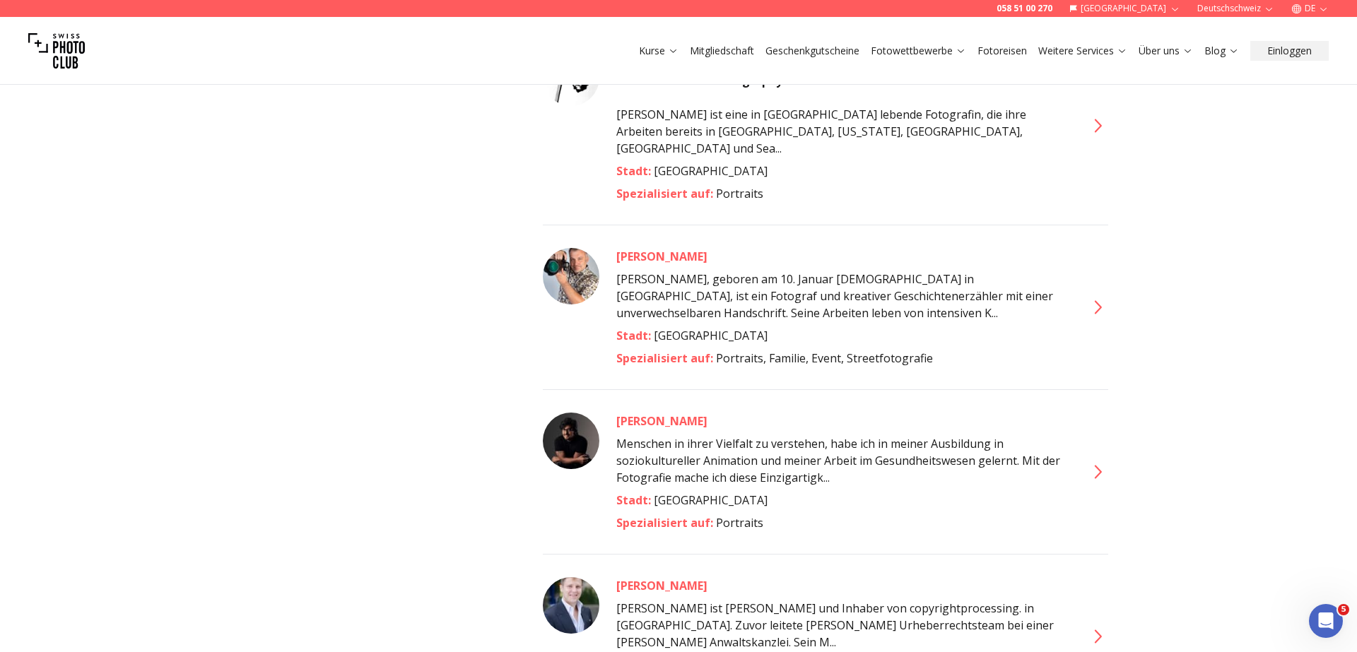
scroll to position [2638, 0]
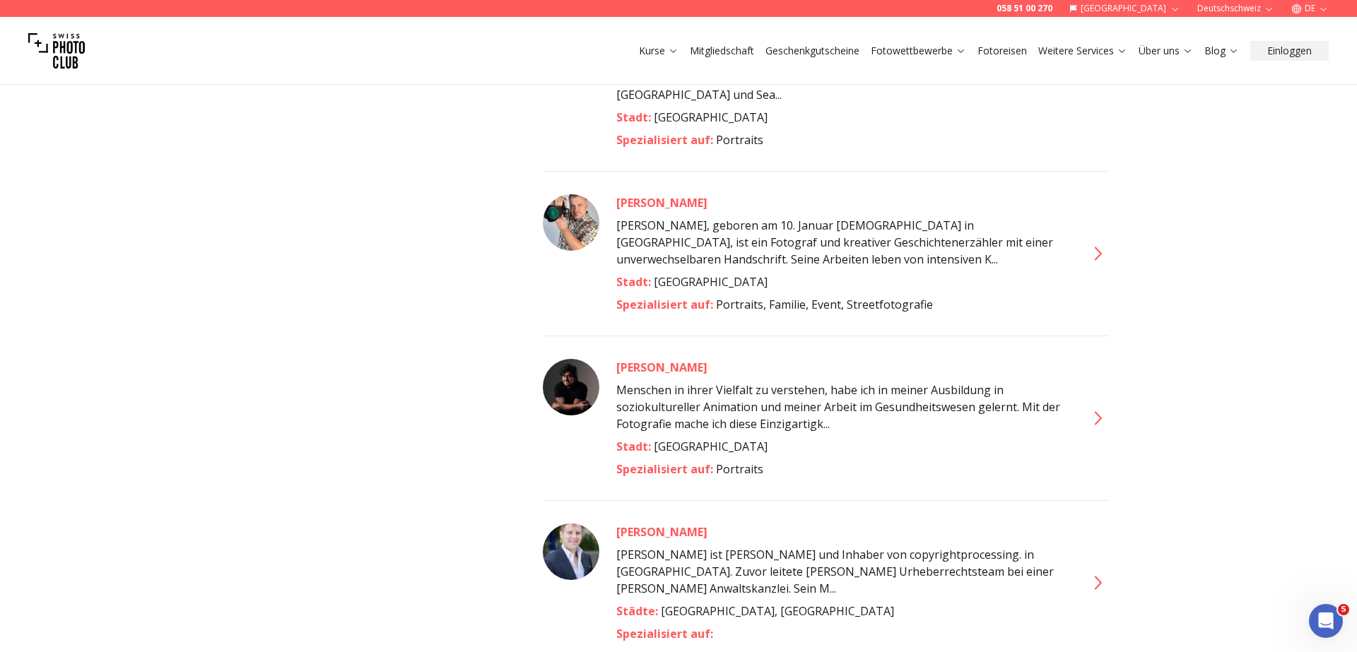
click at [1090, 407] on icon at bounding box center [1097, 418] width 23 height 23
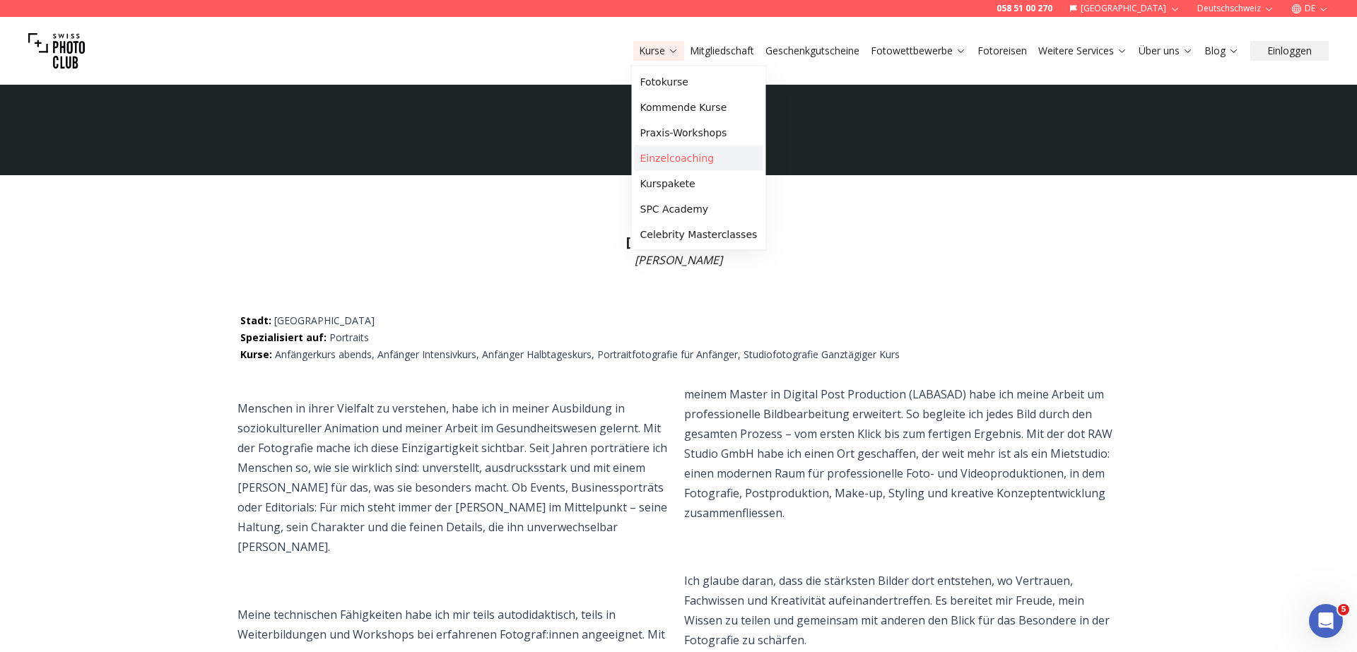
click at [678, 162] on link "Einzelcoaching" at bounding box center [699, 158] width 129 height 25
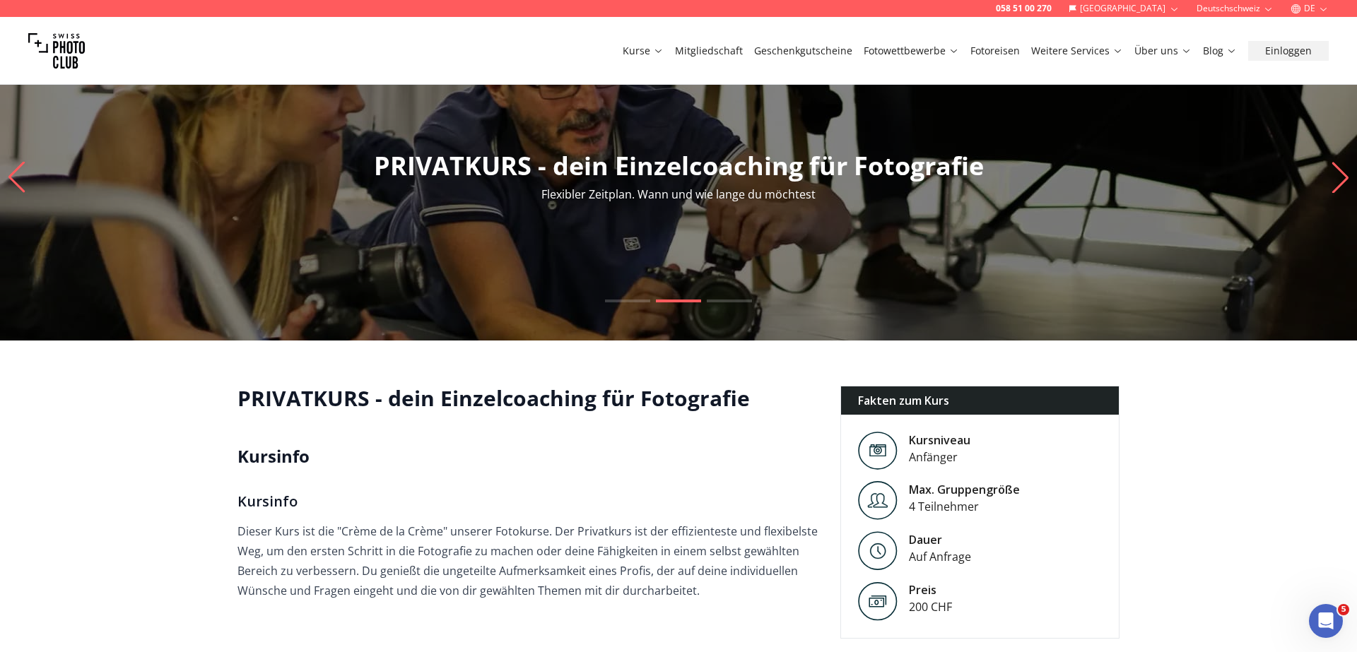
scroll to position [49, 0]
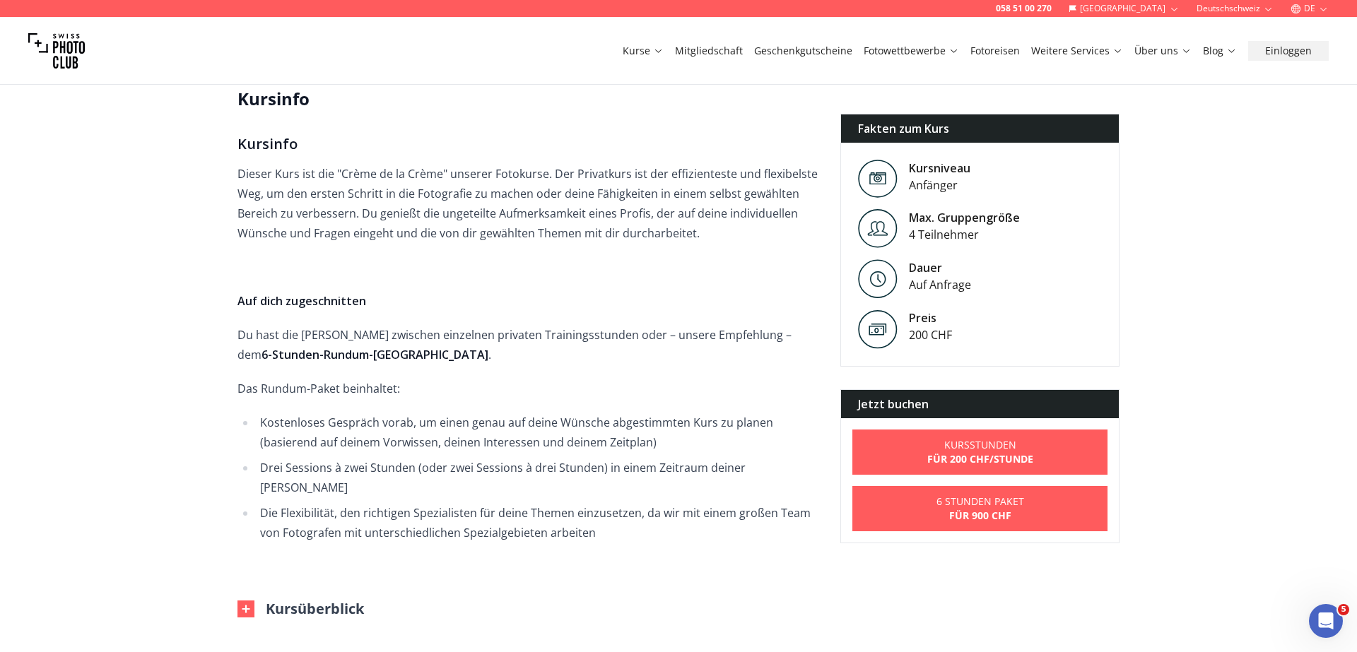
scroll to position [435, 0]
